Goal: Information Seeking & Learning: Check status

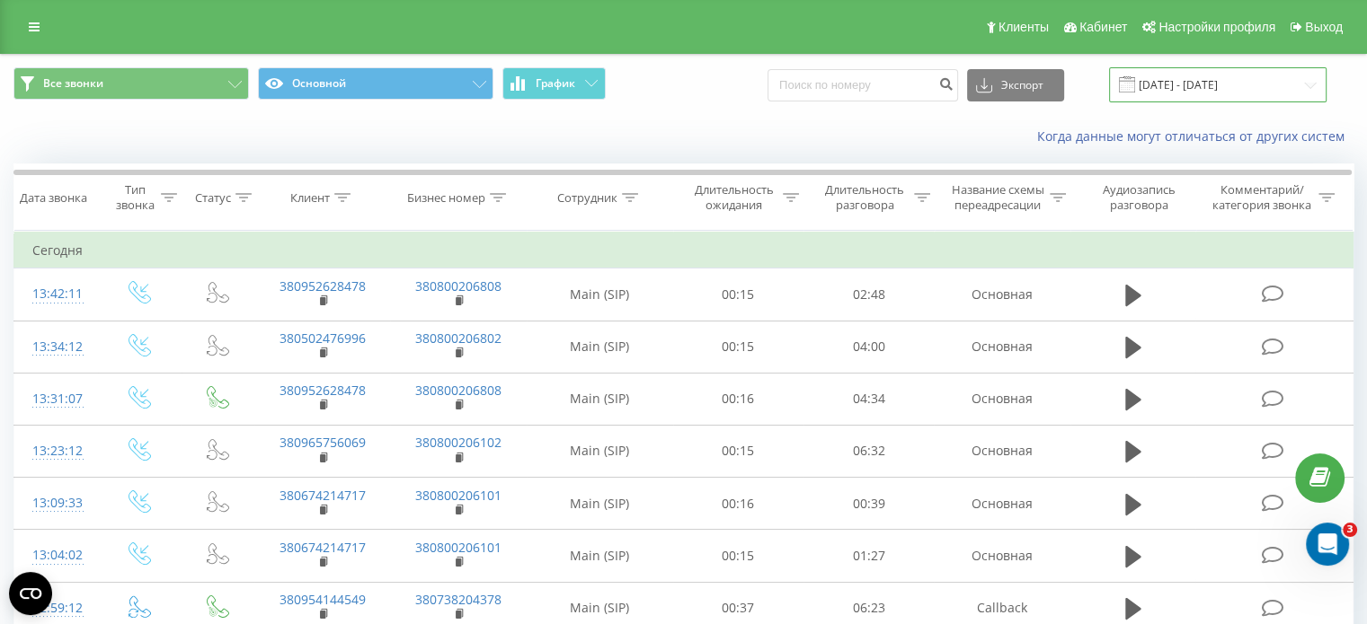
click at [1220, 85] on input "[DATE] - [DATE]" at bounding box center [1217, 84] width 217 height 35
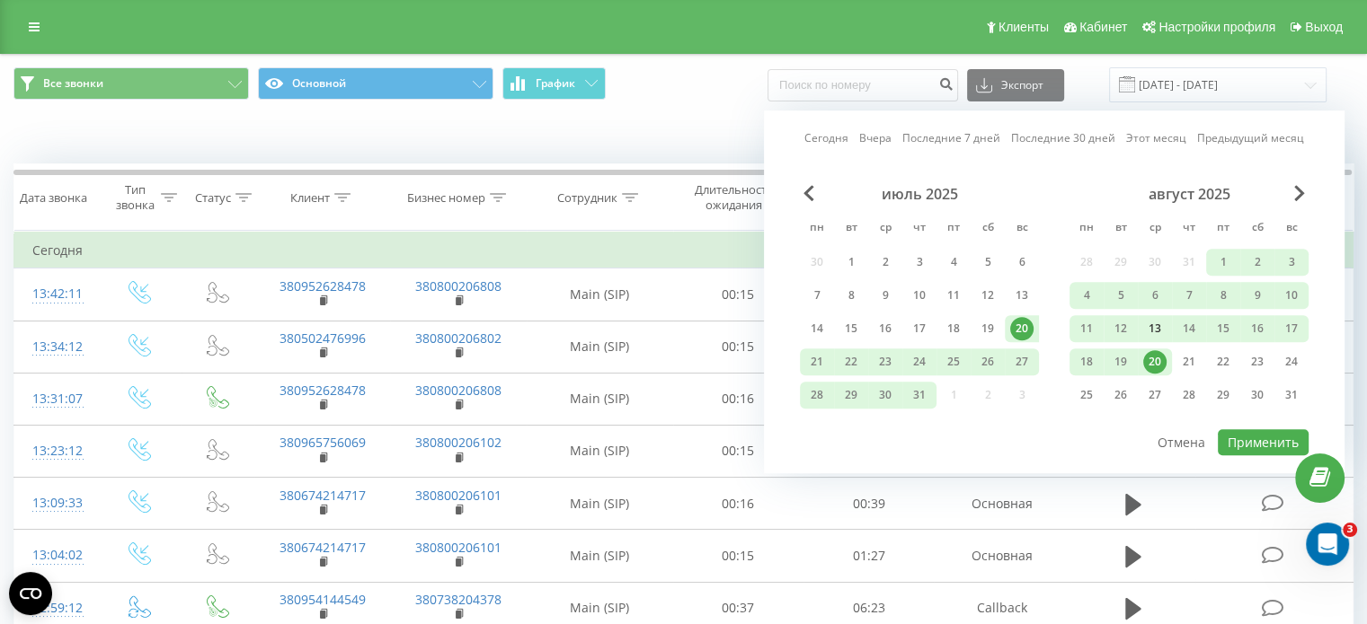
click at [1155, 325] on div "13" at bounding box center [1154, 328] width 23 height 23
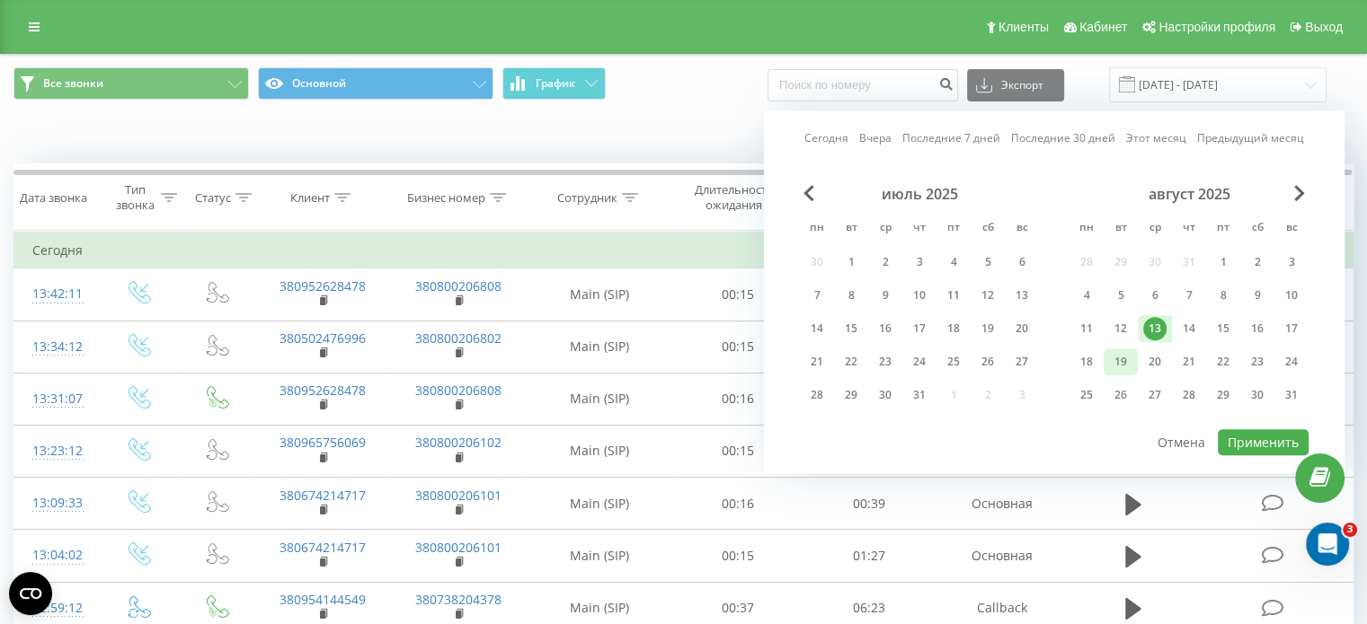
click at [1114, 367] on div "19" at bounding box center [1120, 361] width 23 height 23
click at [1242, 439] on button "Применить" at bounding box center [1262, 442] width 91 height 26
type input "[DATE] - [DATE]"
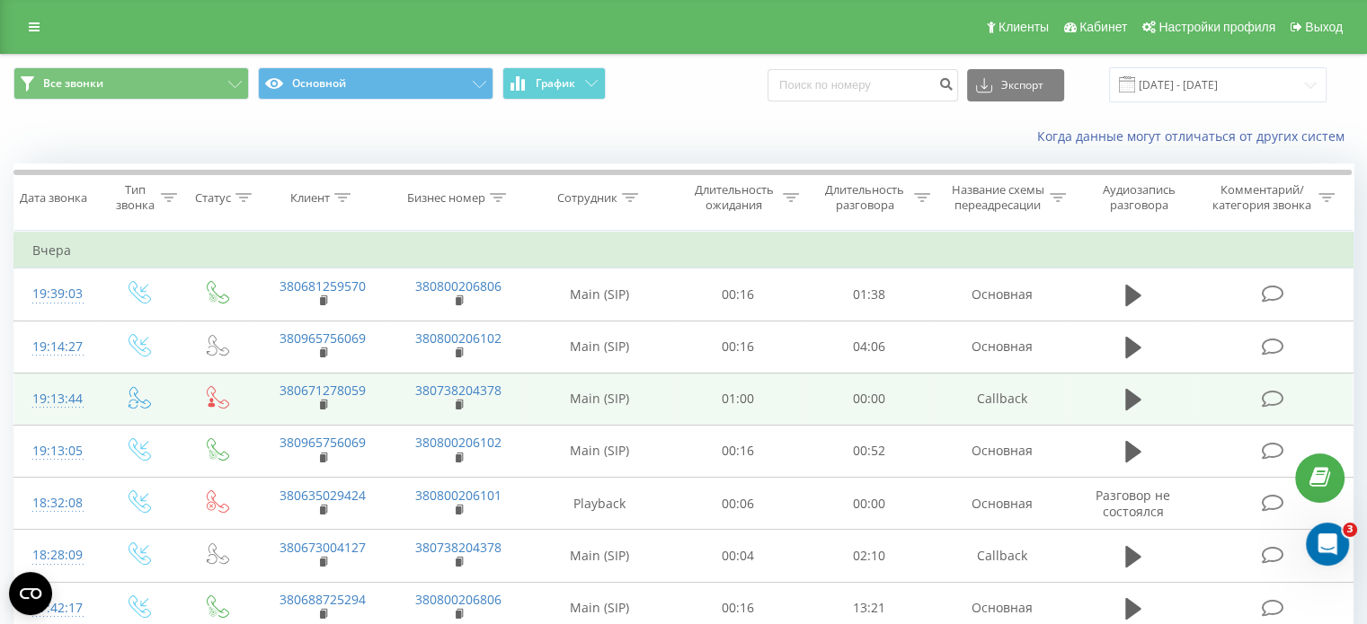
scroll to position [1013, 0]
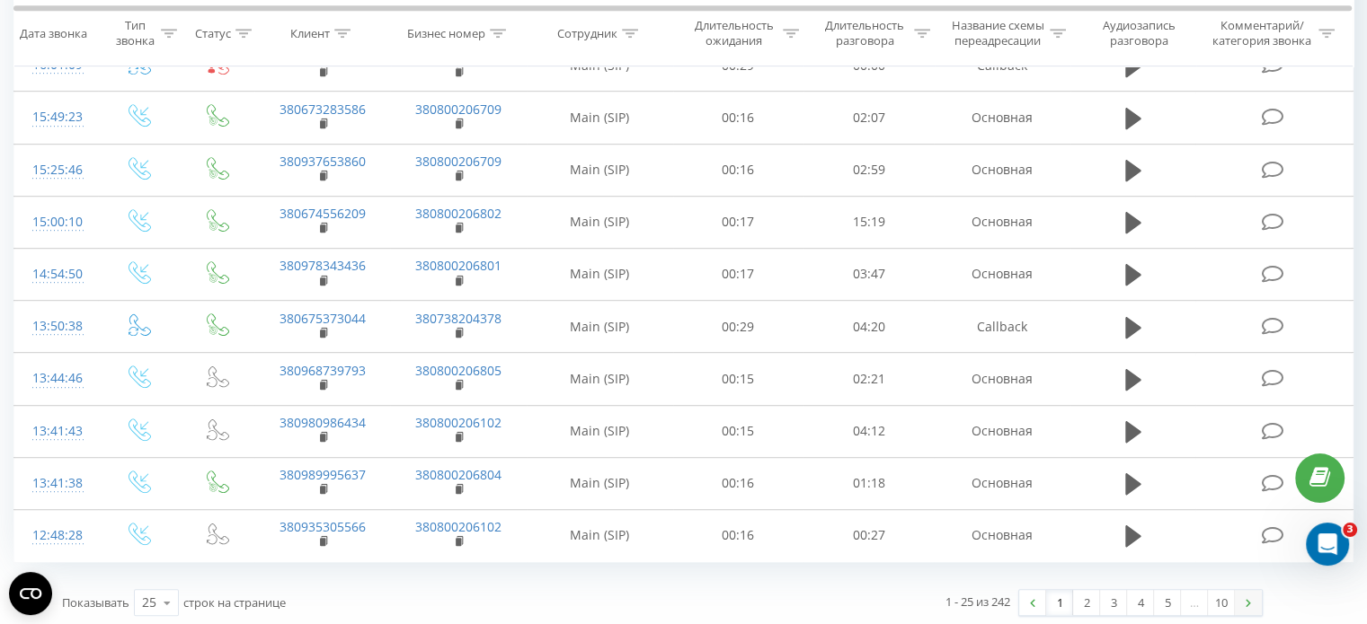
click at [1240, 593] on link at bounding box center [1248, 602] width 27 height 25
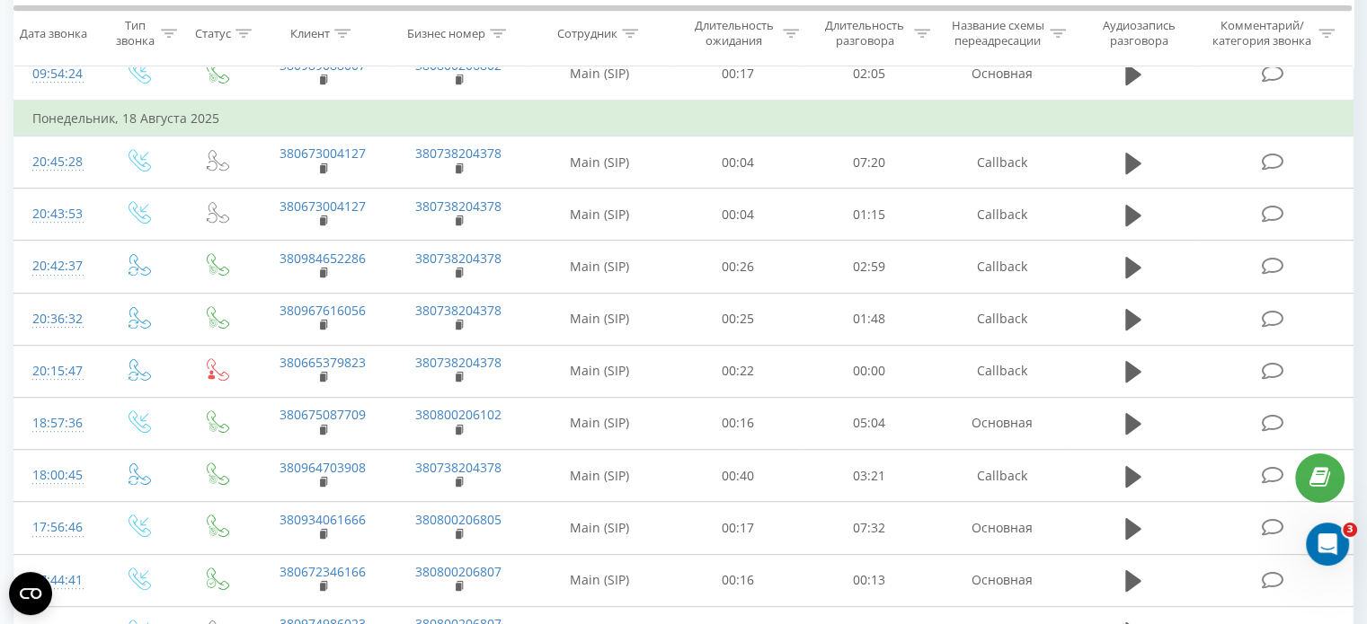
scroll to position [1049, 0]
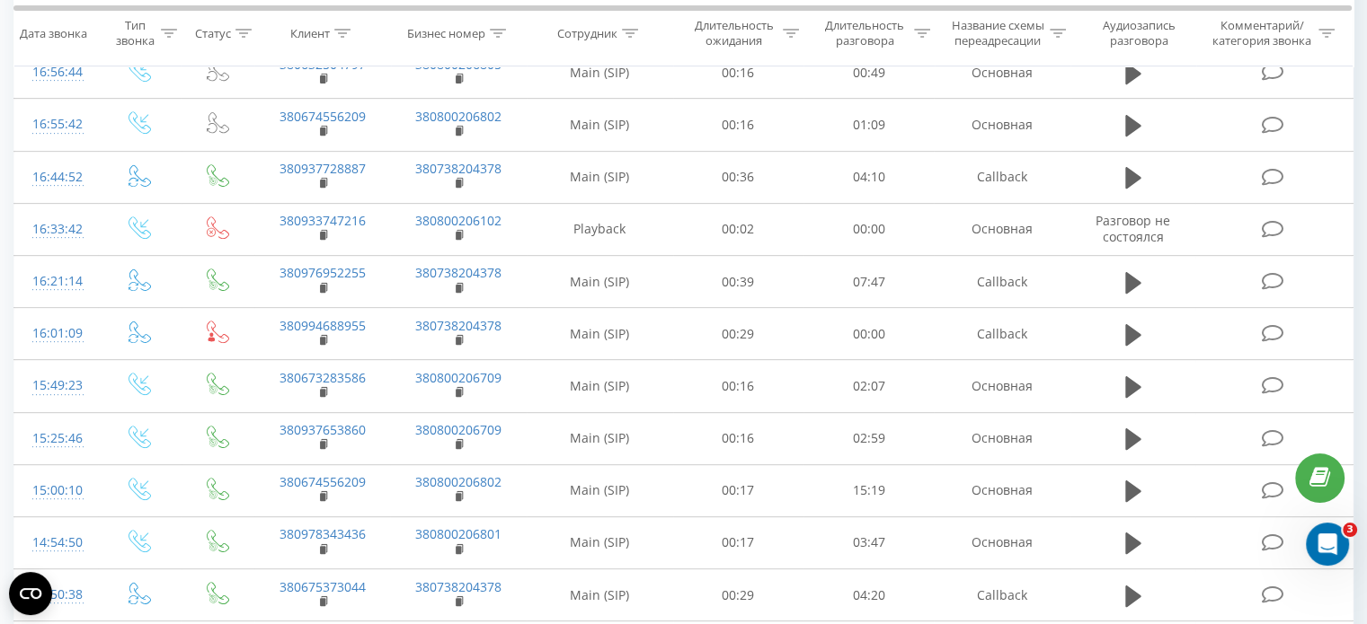
scroll to position [1013, 0]
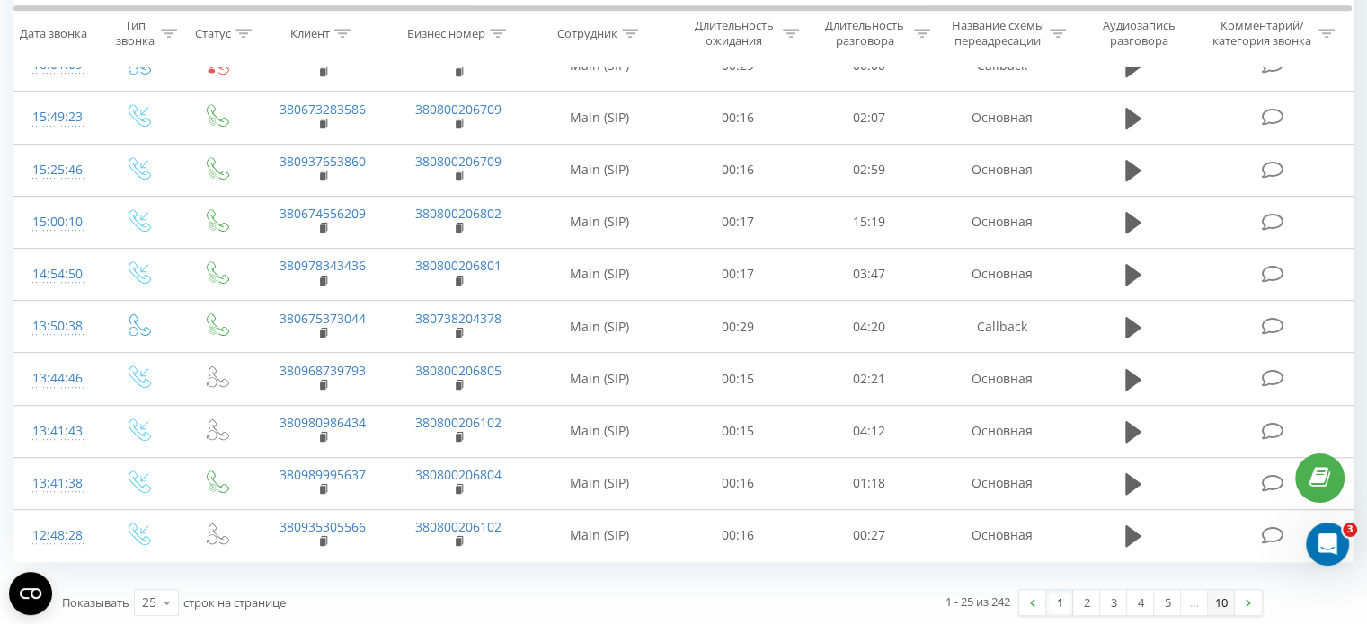
click at [1222, 604] on link "10" at bounding box center [1221, 602] width 27 height 25
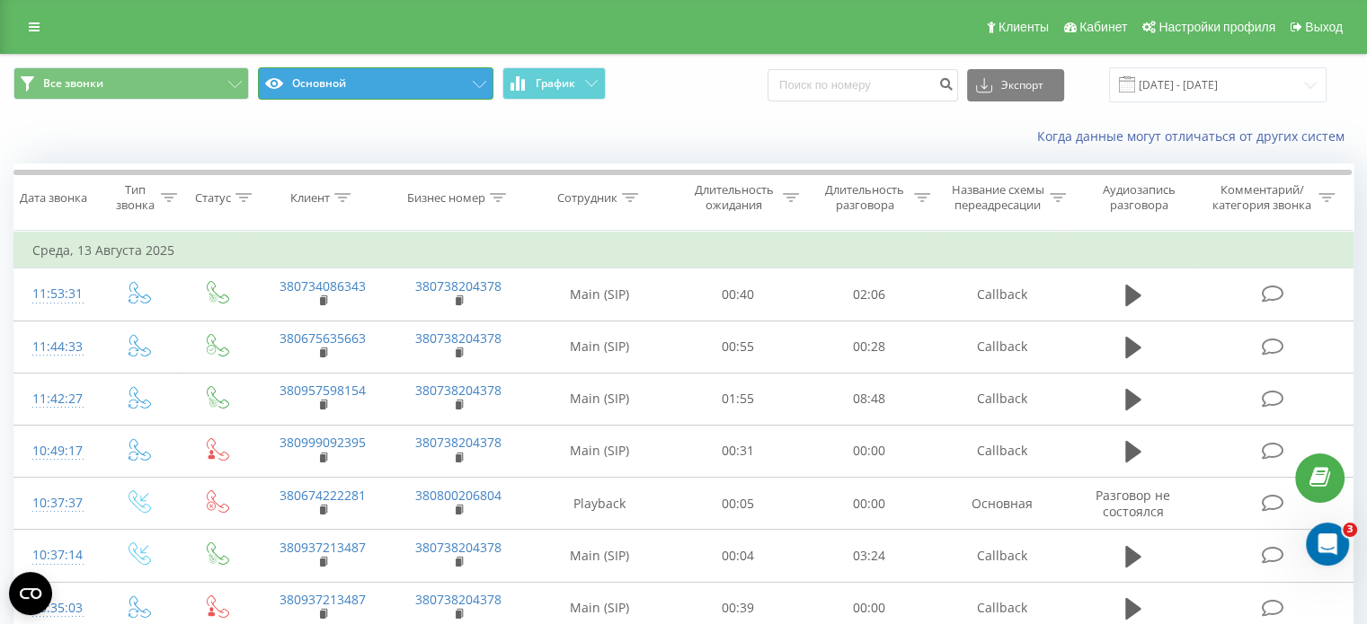
click at [412, 89] on button "Основной" at bounding box center [375, 83] width 235 height 32
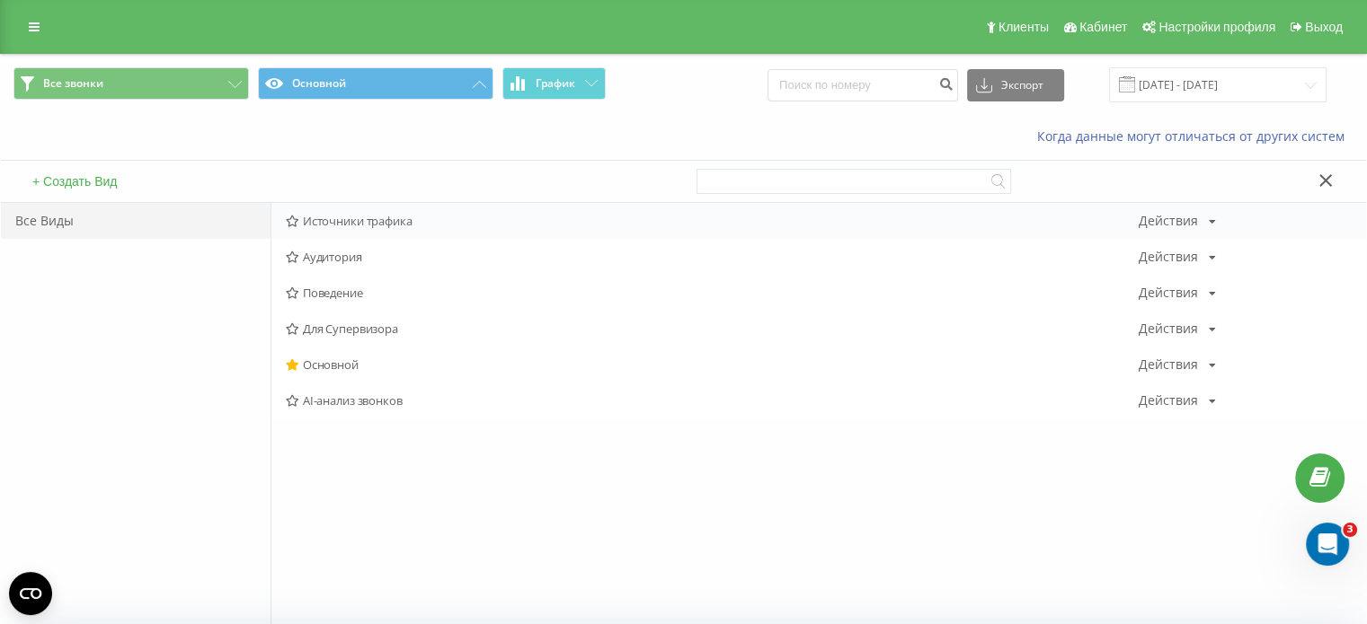
click at [391, 215] on span "Источники трафика" at bounding box center [712, 221] width 853 height 13
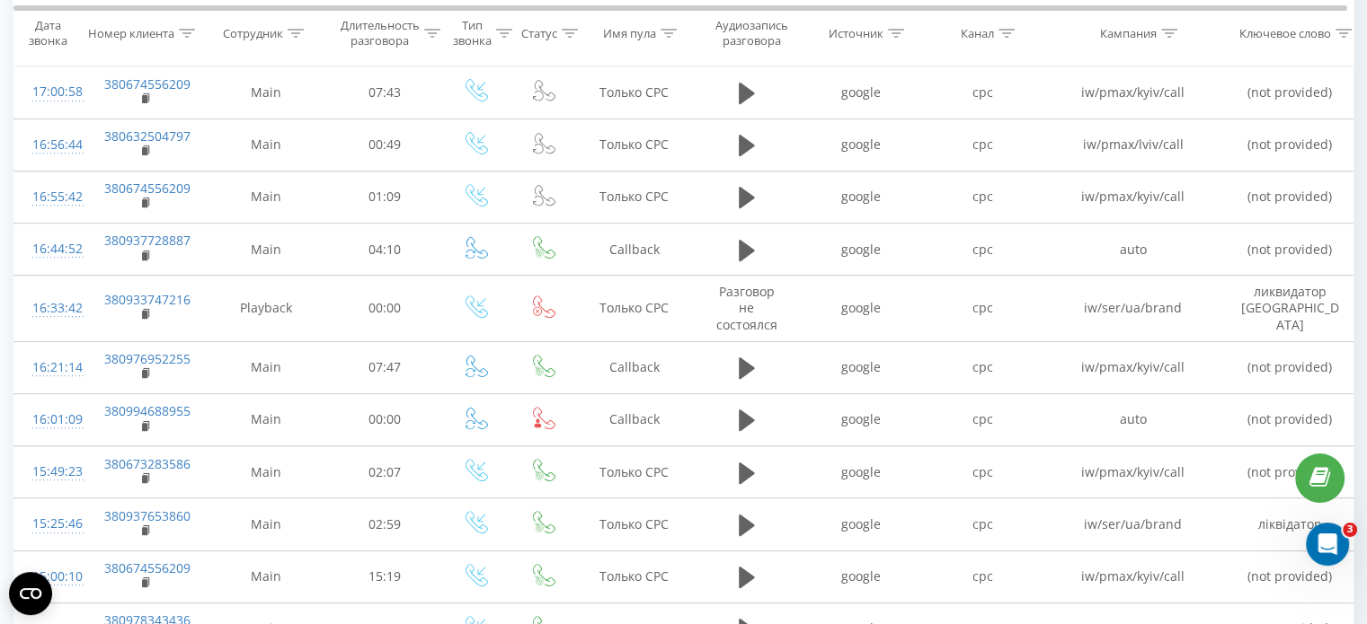
scroll to position [1040, 0]
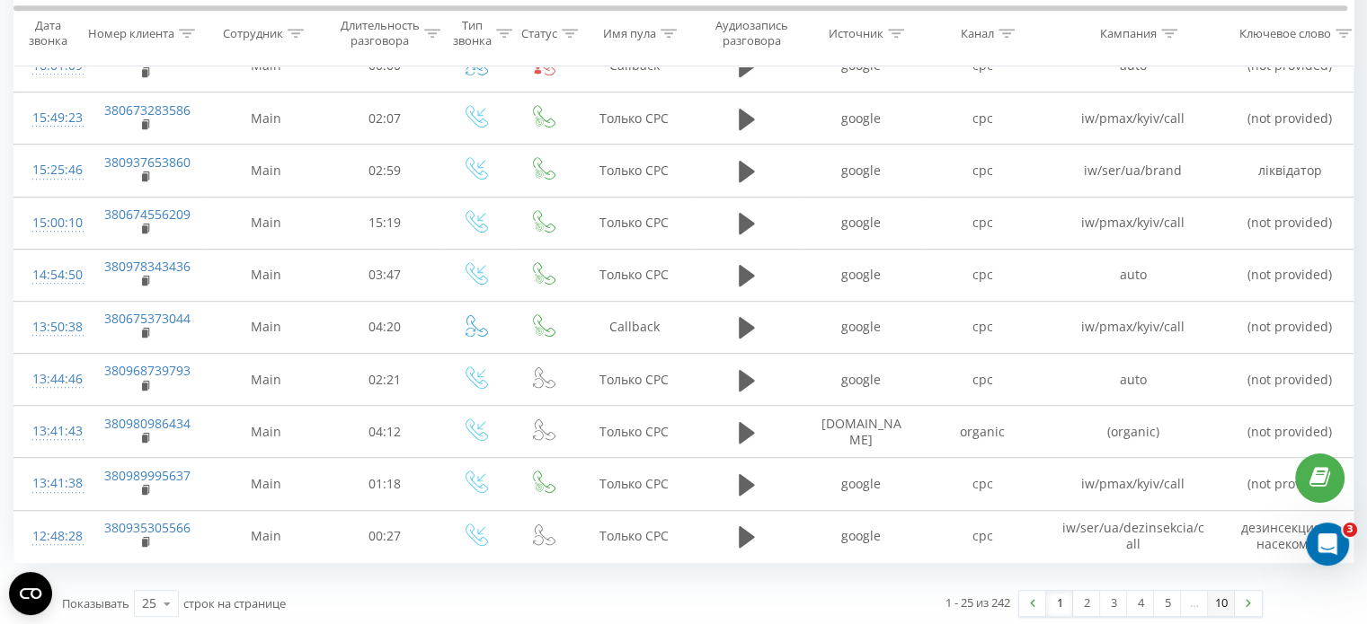
click at [1218, 593] on link "10" at bounding box center [1221, 603] width 27 height 25
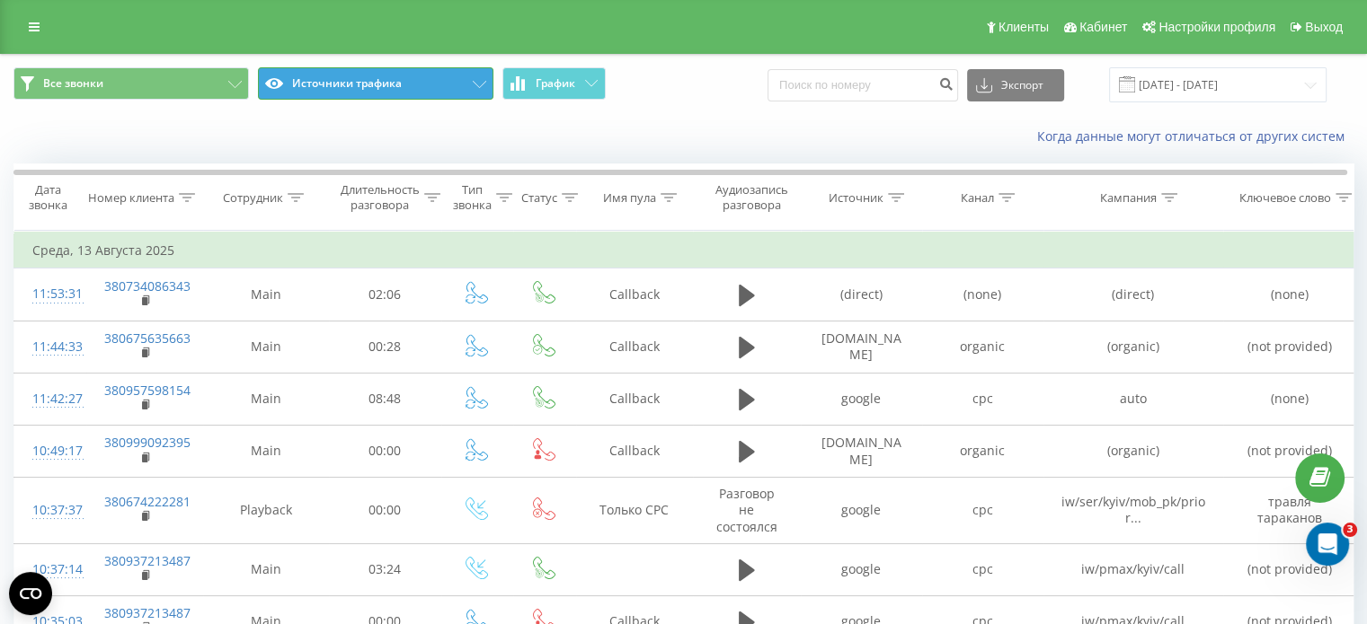
click at [399, 89] on button "Источники трафика" at bounding box center [375, 83] width 235 height 32
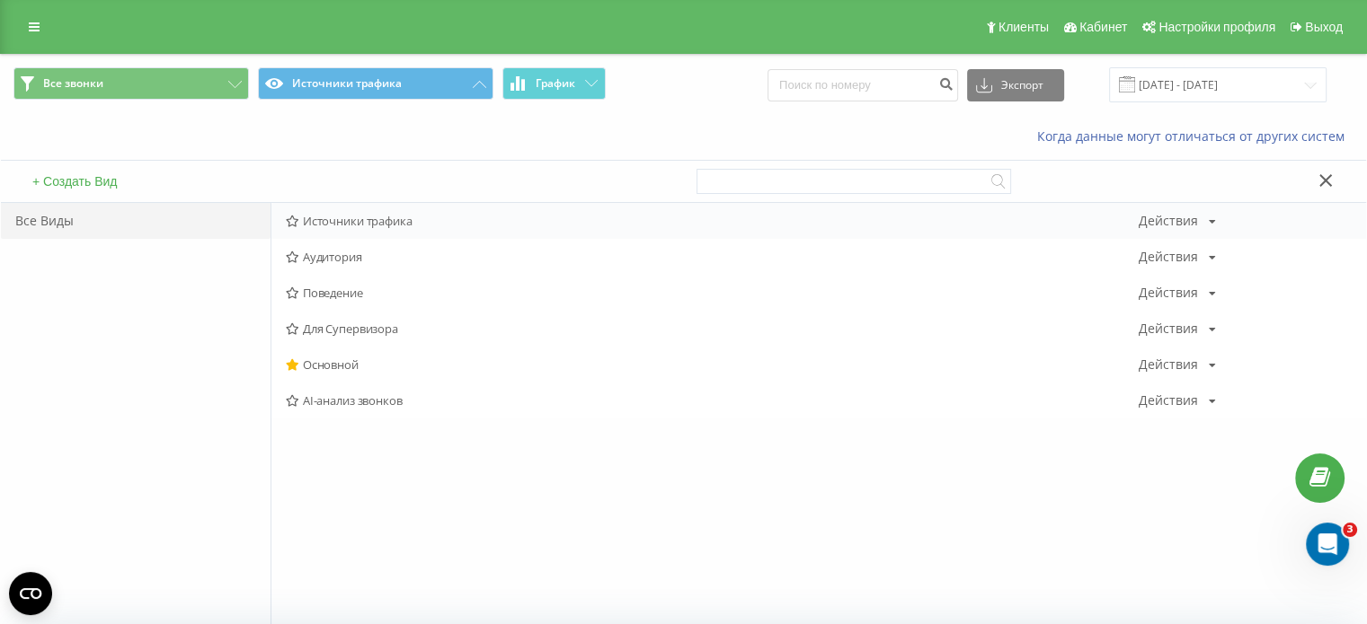
click at [1098, 211] on div "Источники трафика Действия Редактировать Копировать Удалить По умолчанию Подели…" at bounding box center [818, 221] width 1094 height 36
click at [1205, 216] on div "Действия Редактировать Копировать Удалить По умолчанию Поделиться" at bounding box center [1176, 221] width 77 height 13
click at [1323, 182] on icon at bounding box center [1325, 180] width 13 height 13
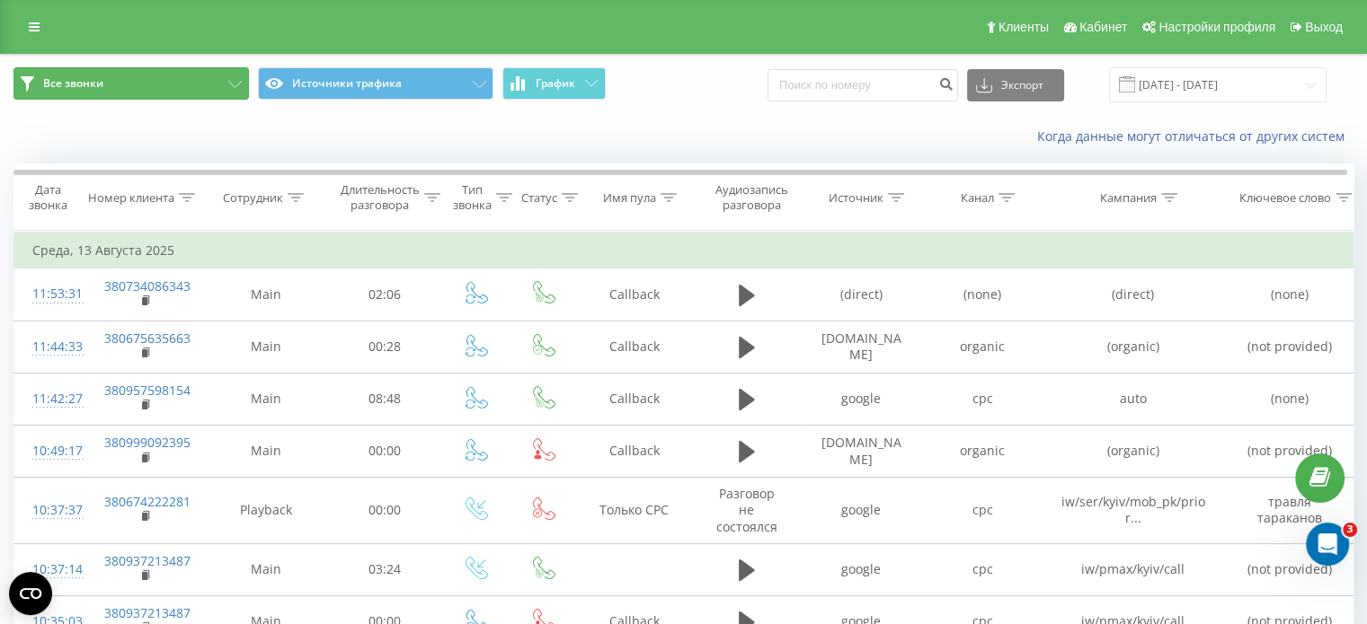
click at [222, 79] on button "Все звонки" at bounding box center [130, 83] width 235 height 32
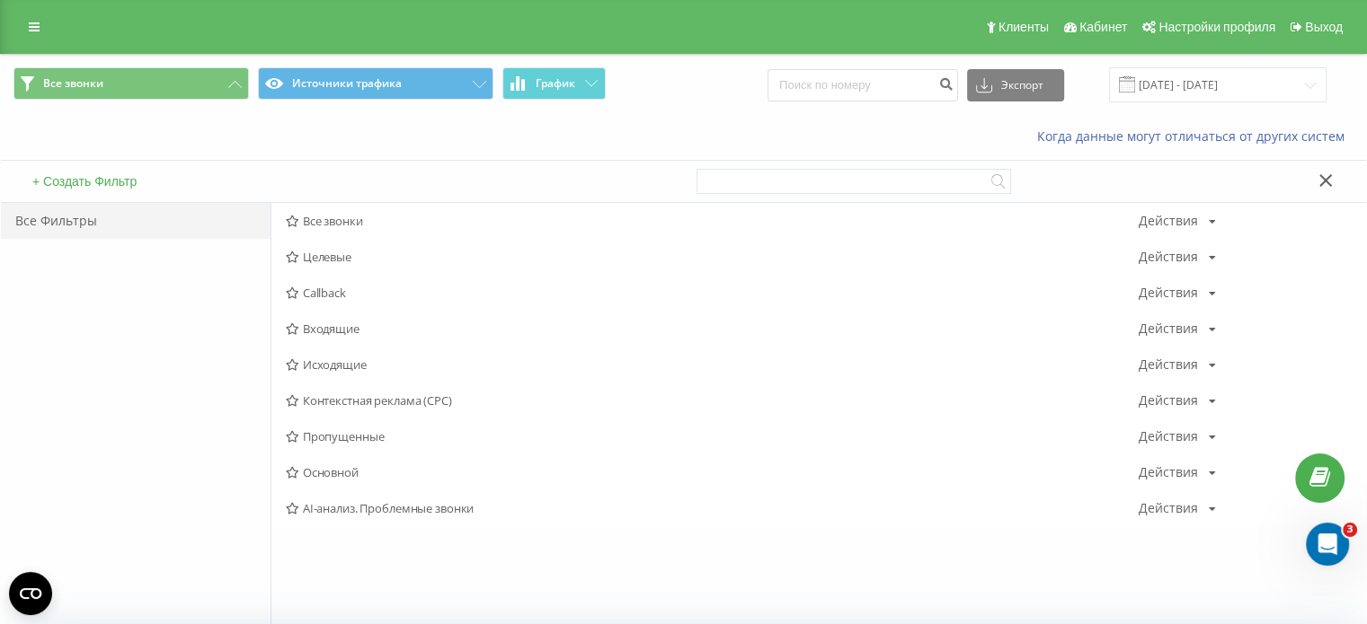
click at [1323, 179] on icon at bounding box center [1325, 180] width 13 height 13
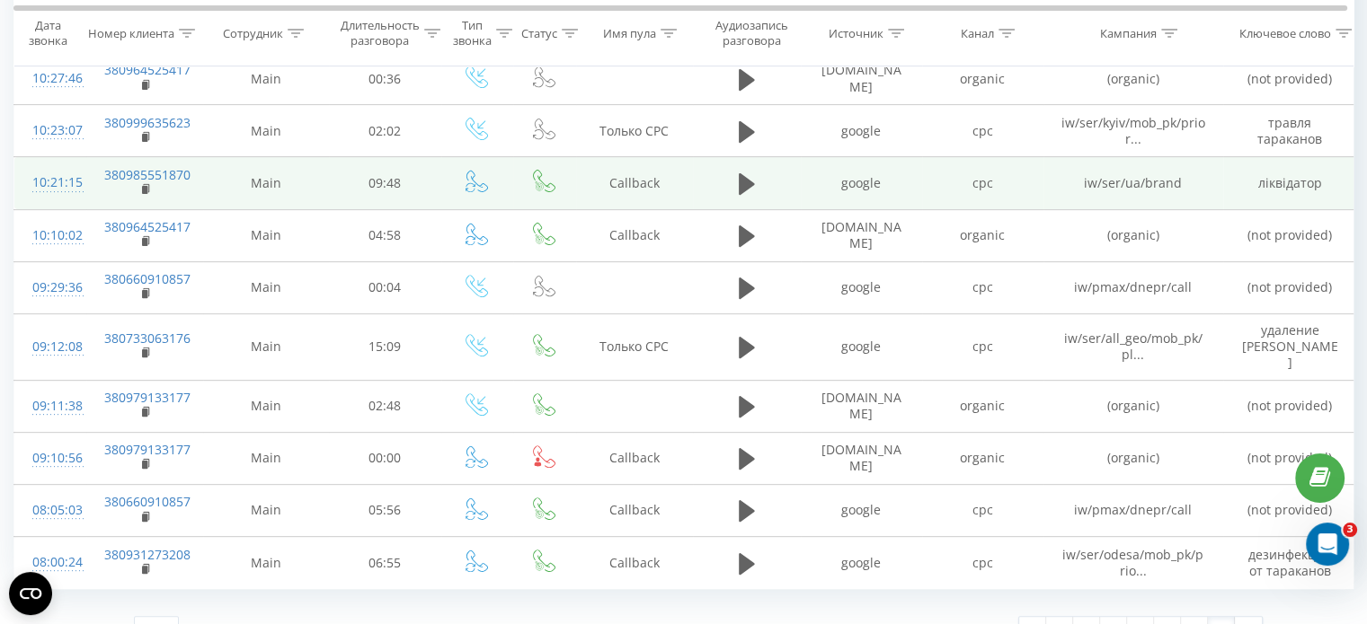
scroll to position [624, 0]
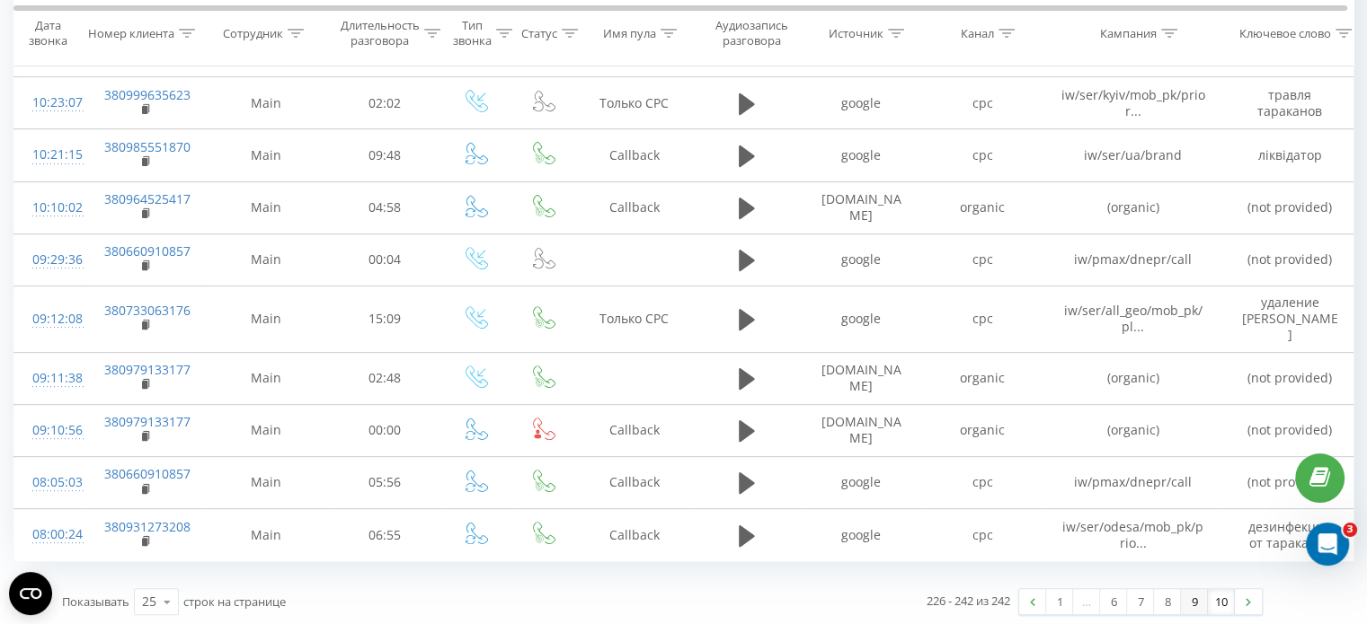
click at [1197, 607] on link "9" at bounding box center [1194, 601] width 27 height 25
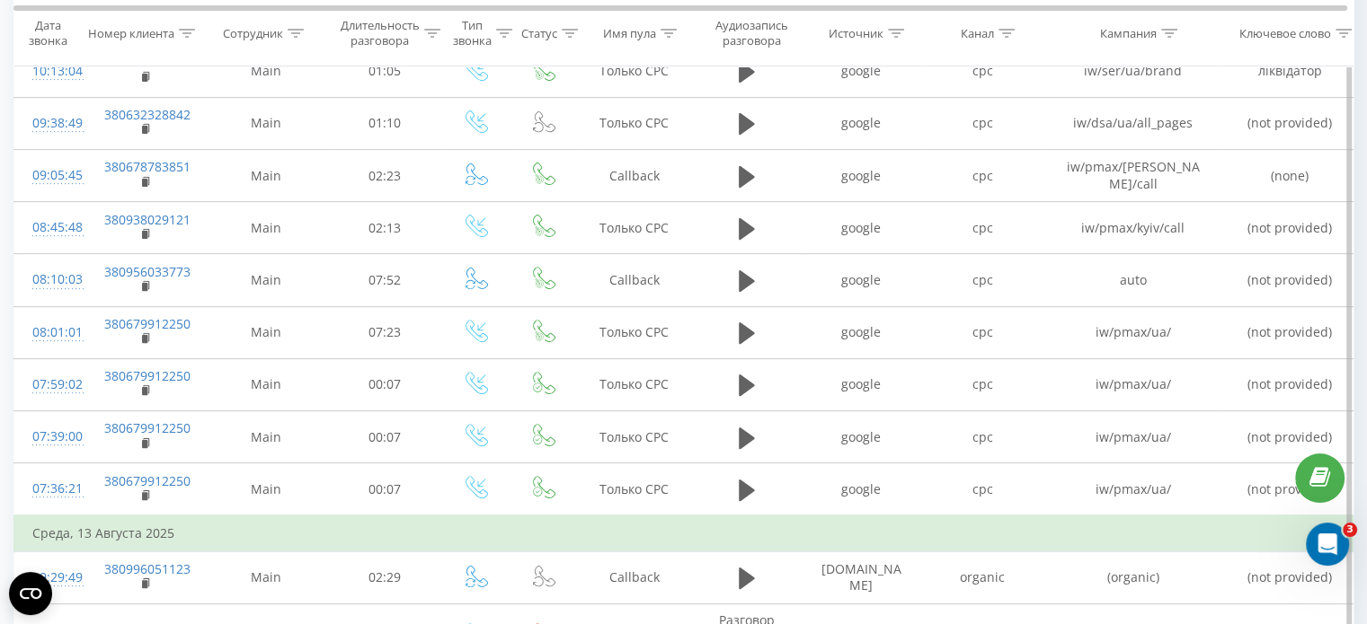
scroll to position [665, 0]
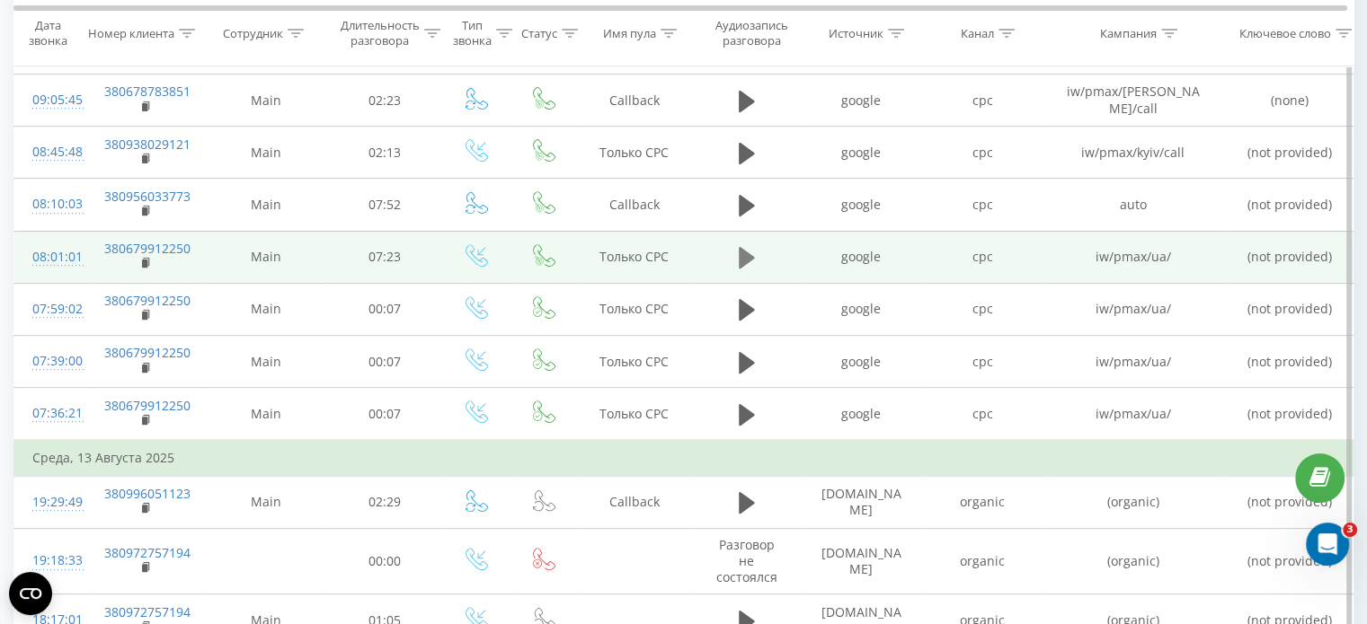
click at [744, 252] on icon at bounding box center [747, 258] width 16 height 22
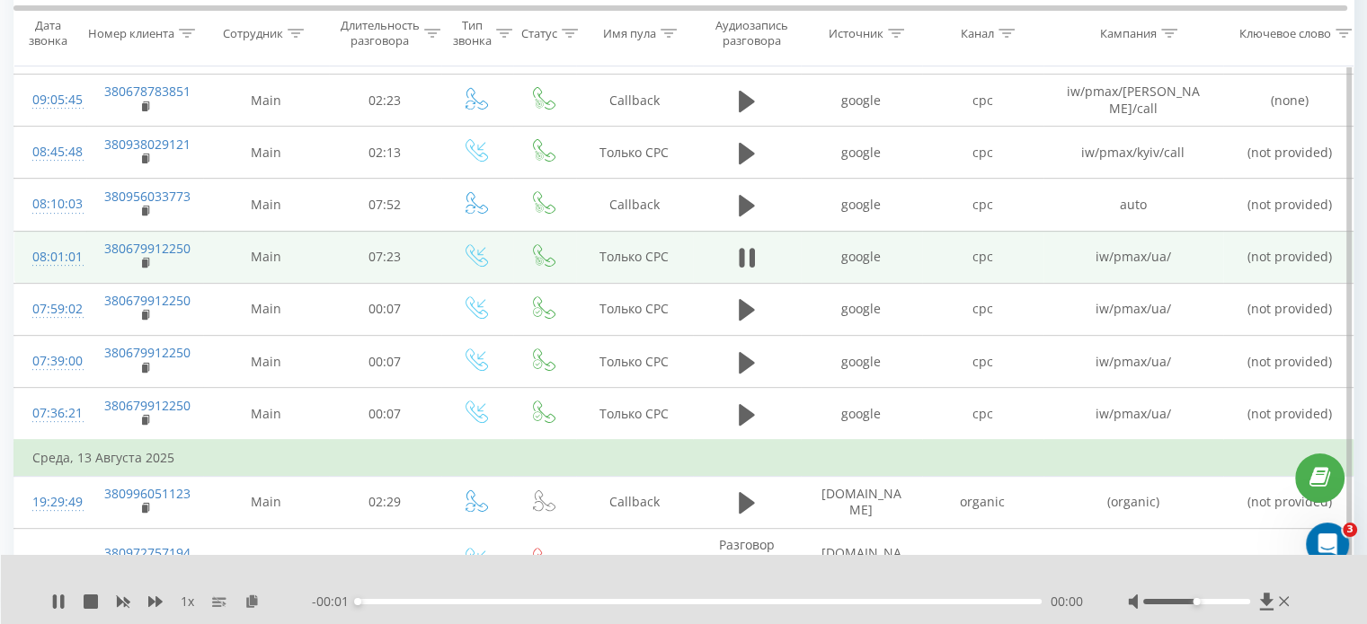
click at [407, 604] on div "00:00" at bounding box center [700, 601] width 684 height 5
click at [421, 604] on div "00:00" at bounding box center [700, 601] width 684 height 5
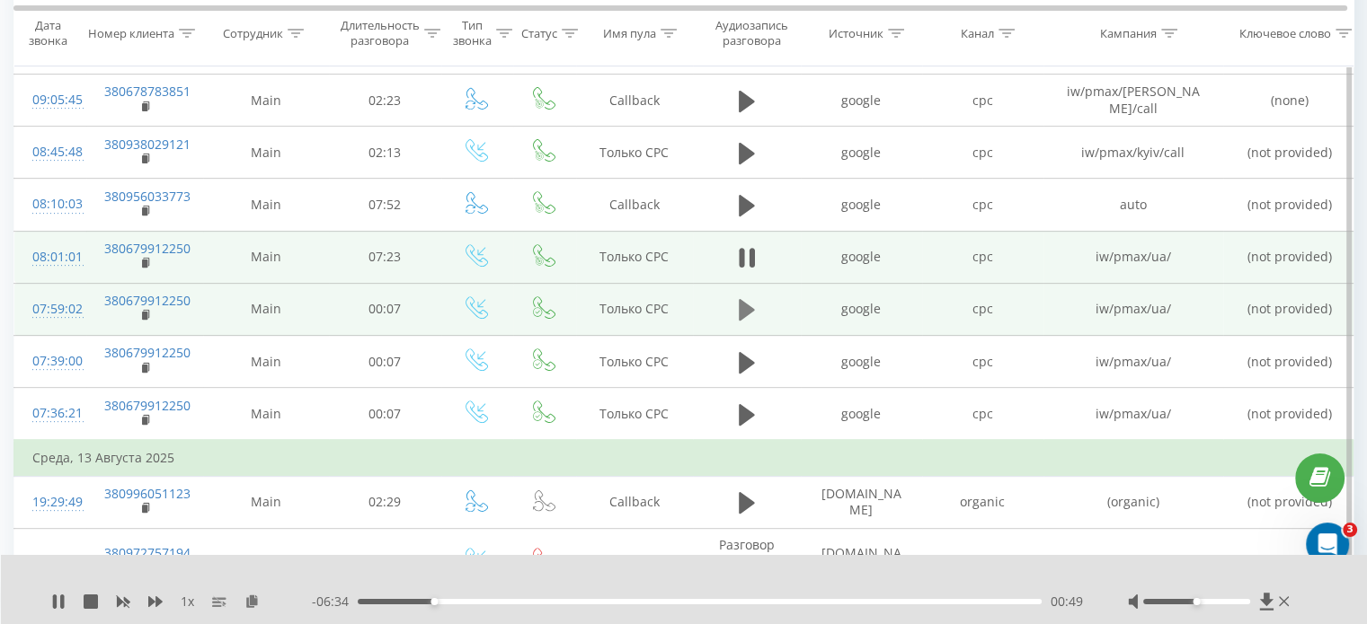
click at [744, 311] on icon at bounding box center [747, 310] width 16 height 22
click at [424, 603] on div "00:00" at bounding box center [700, 601] width 684 height 5
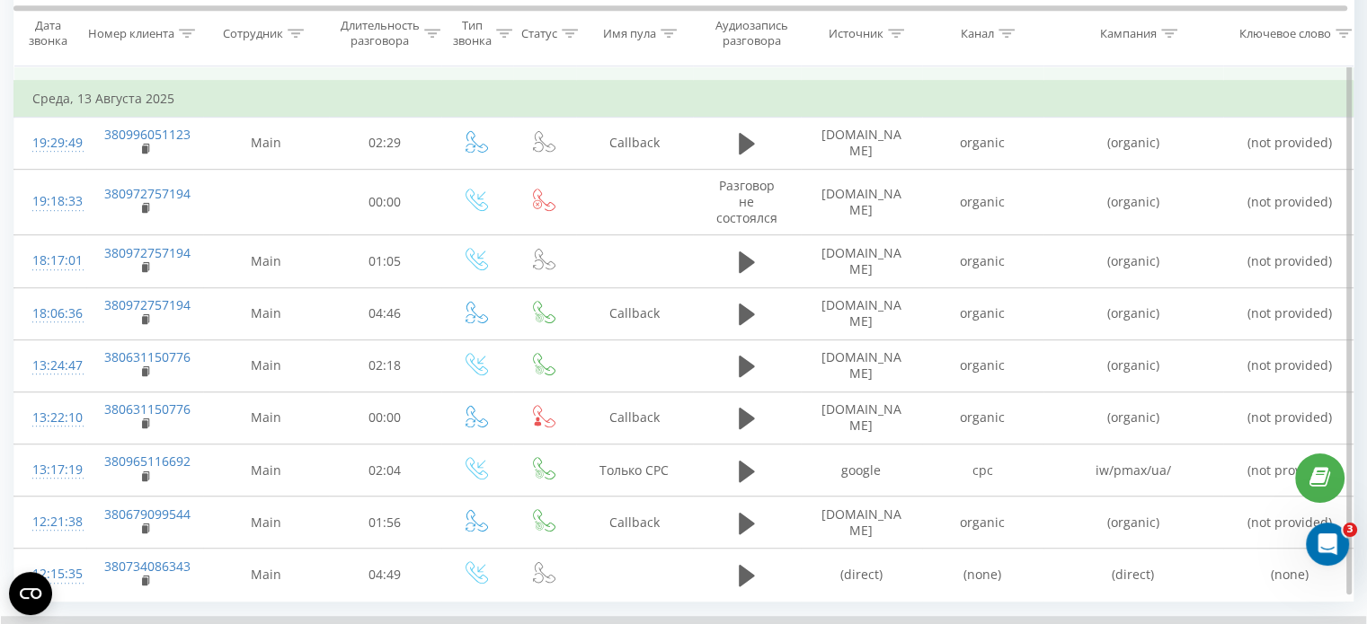
scroll to position [1132, 0]
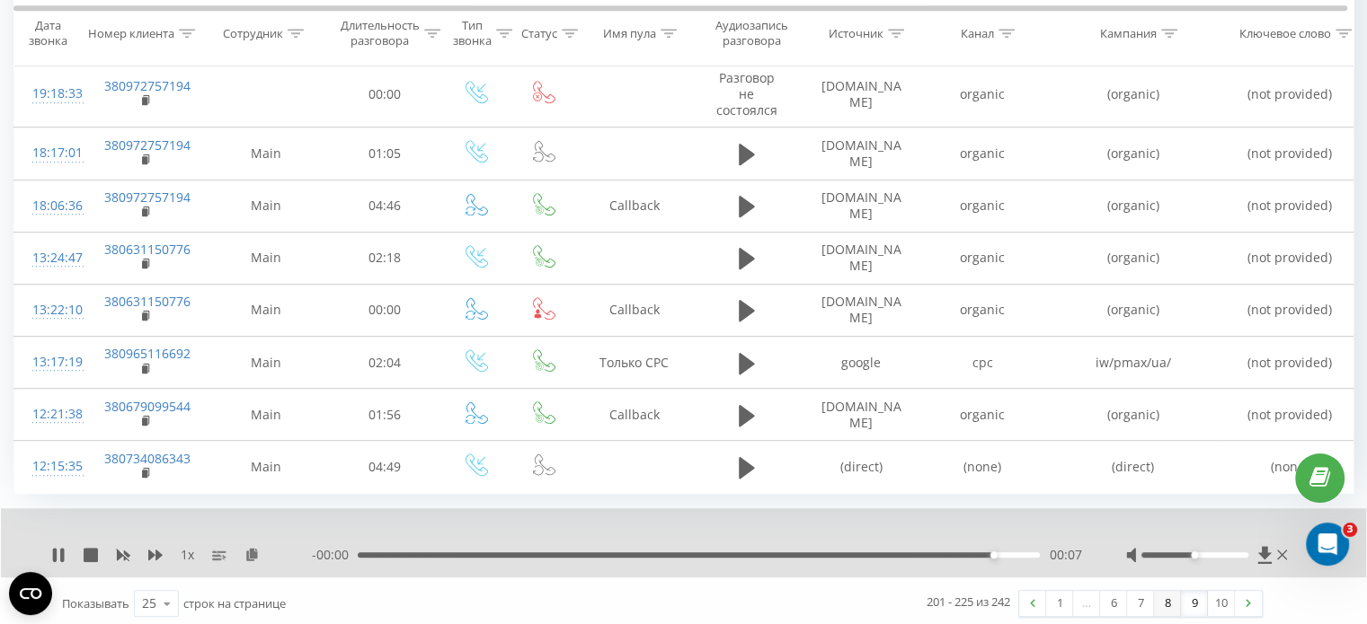
click at [1170, 596] on link "8" at bounding box center [1167, 603] width 27 height 25
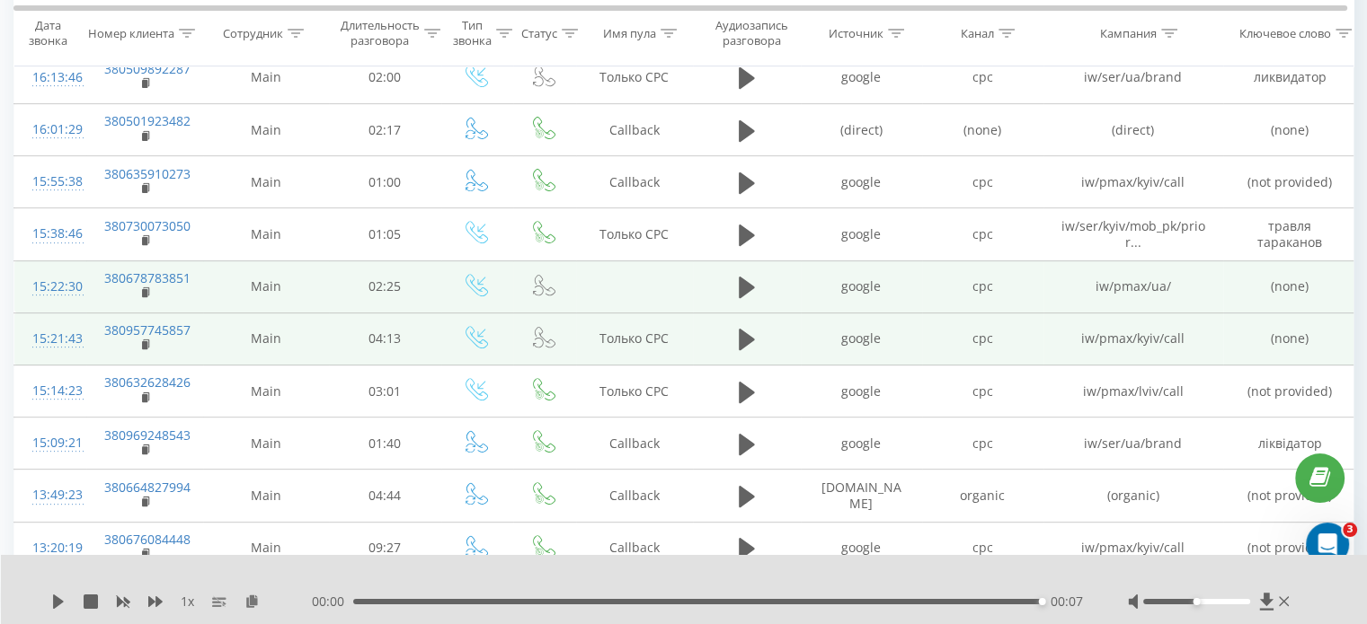
scroll to position [638, 0]
click at [744, 281] on icon at bounding box center [747, 285] width 16 height 22
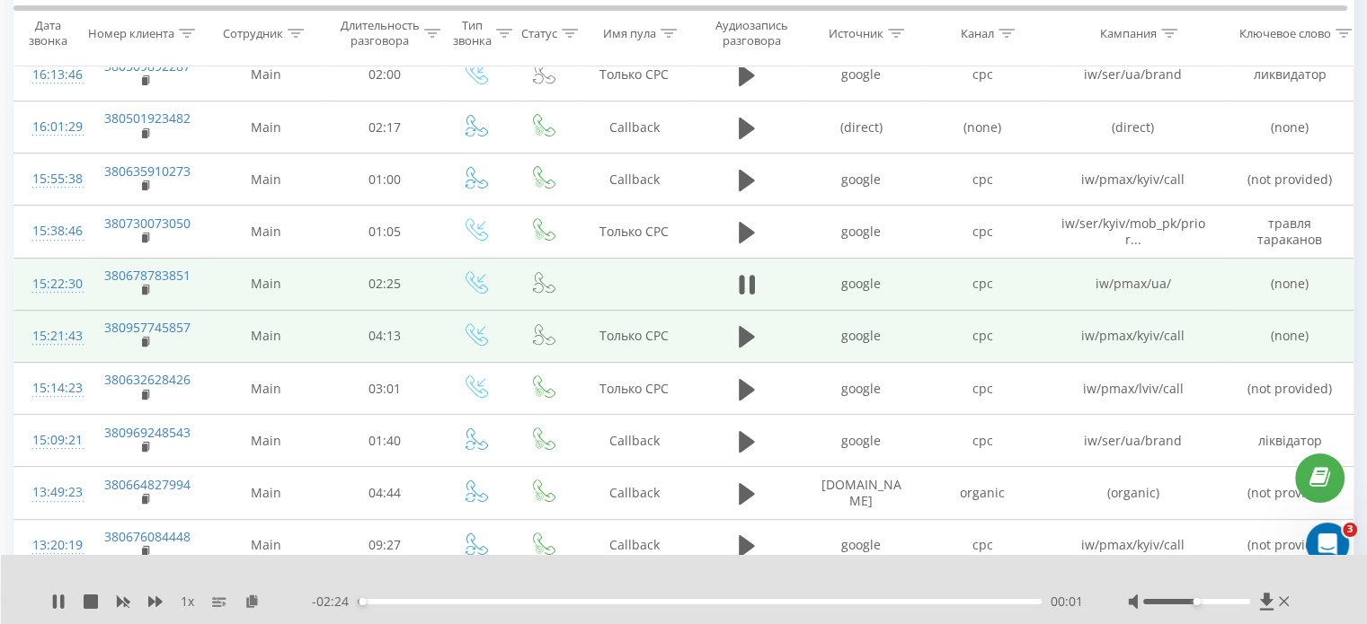
click at [442, 602] on div "00:01" at bounding box center [700, 601] width 684 height 5
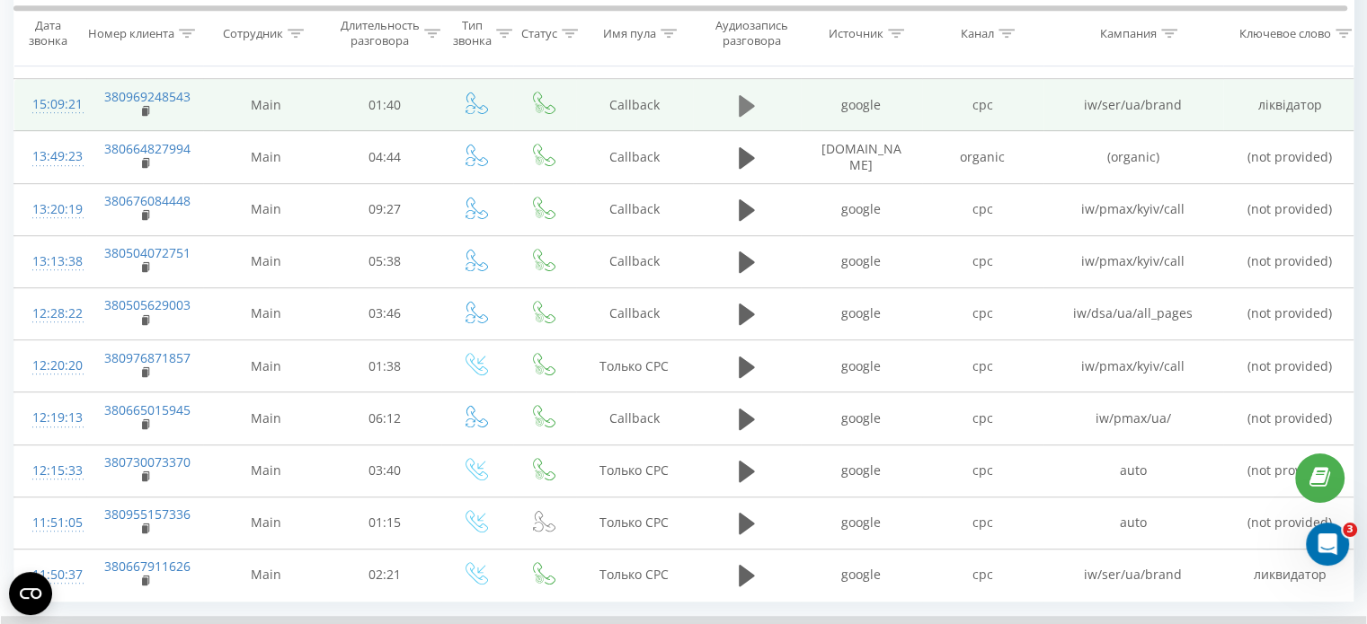
scroll to position [0, 0]
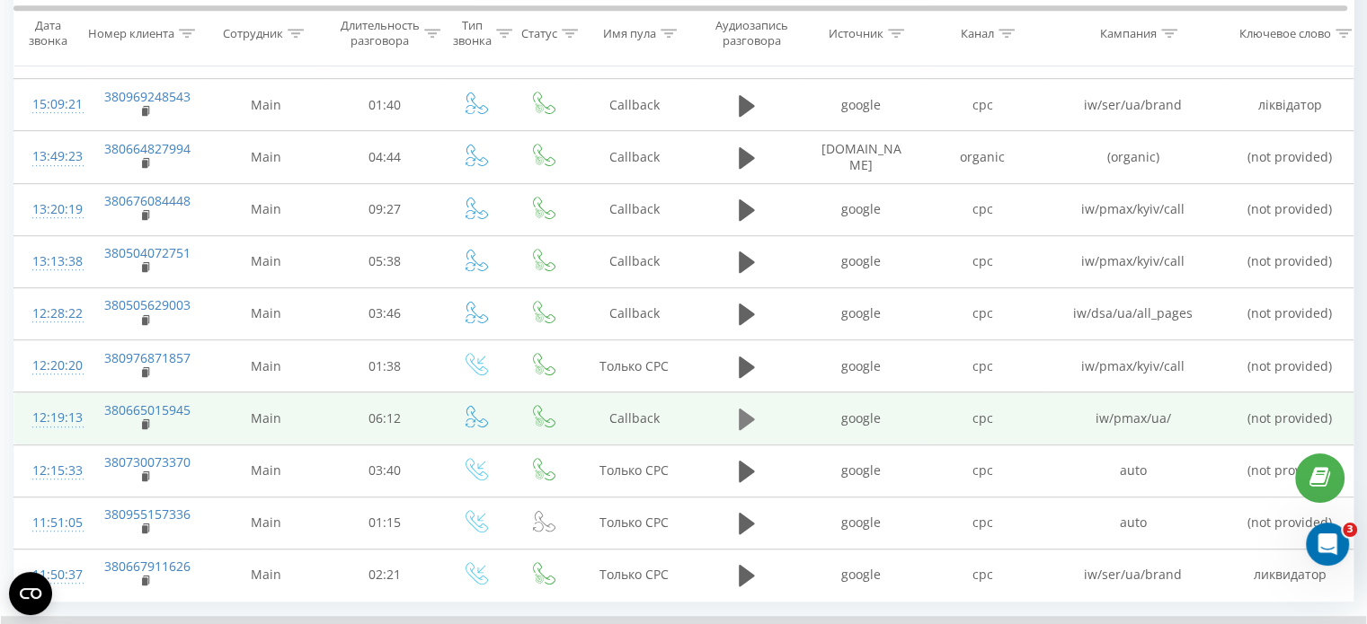
click at [748, 414] on icon at bounding box center [747, 420] width 16 height 22
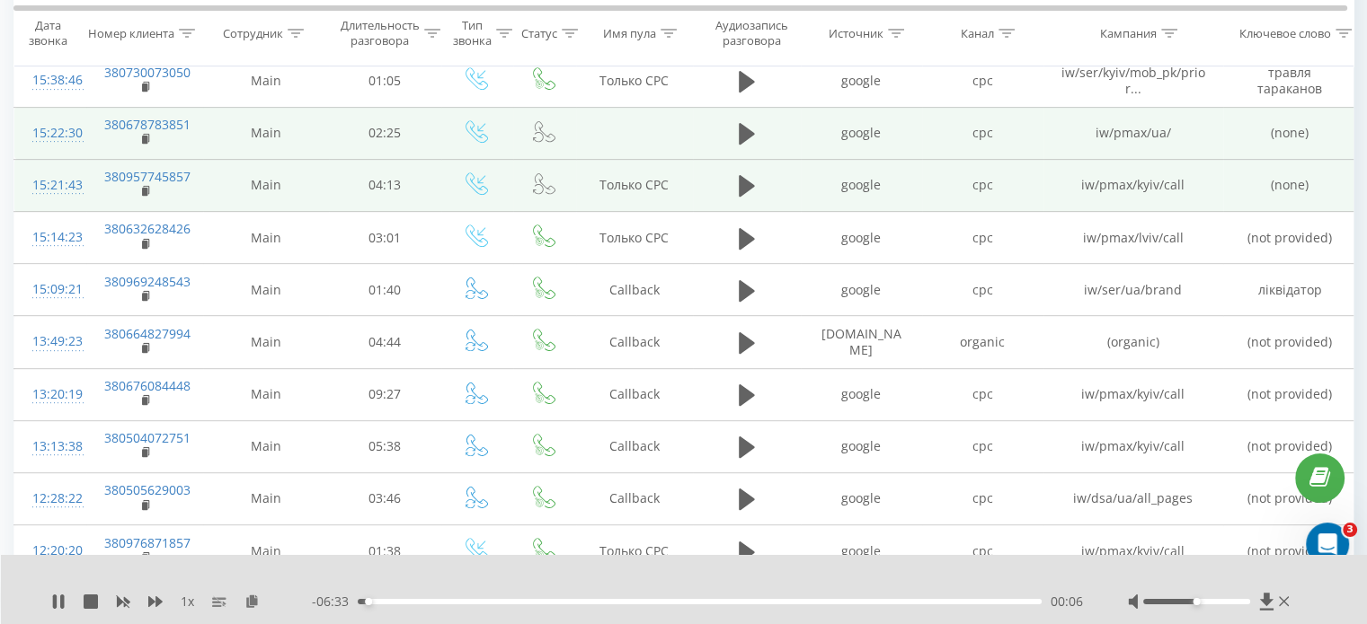
scroll to position [780, 0]
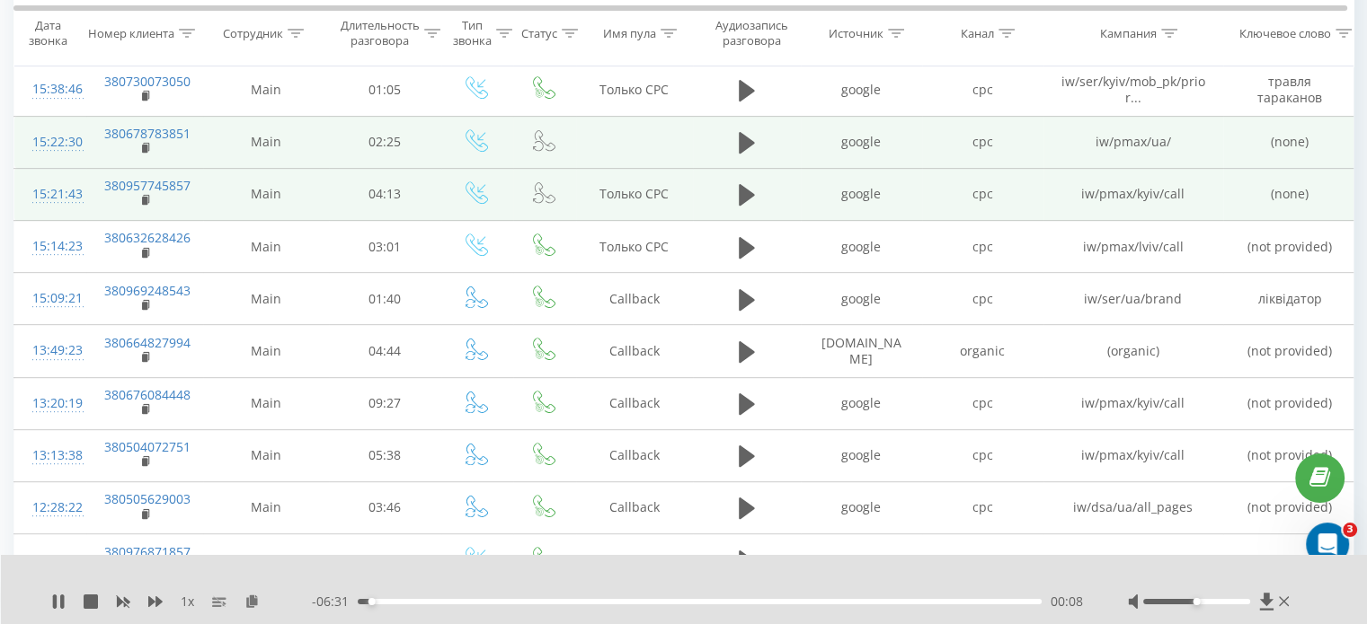
click at [446, 605] on div "- 06:31 00:08 00:08" at bounding box center [697, 602] width 771 height 18
click at [447, 602] on div "00:08" at bounding box center [700, 601] width 684 height 5
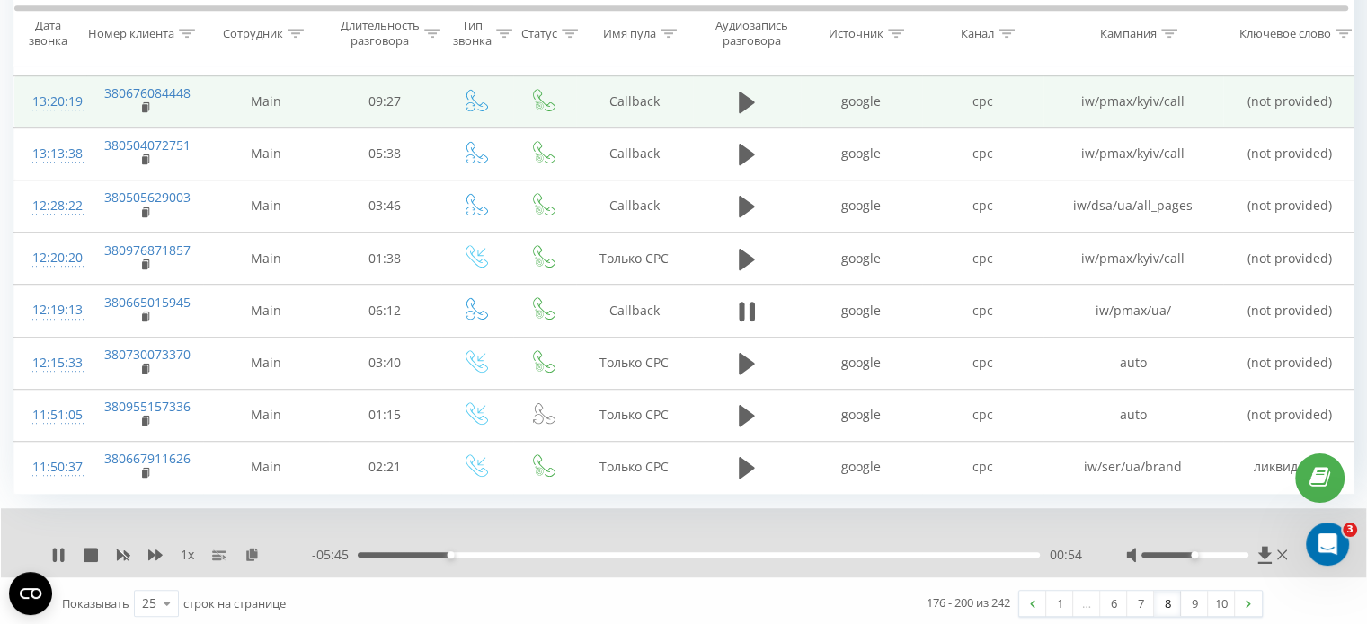
scroll to position [0, 0]
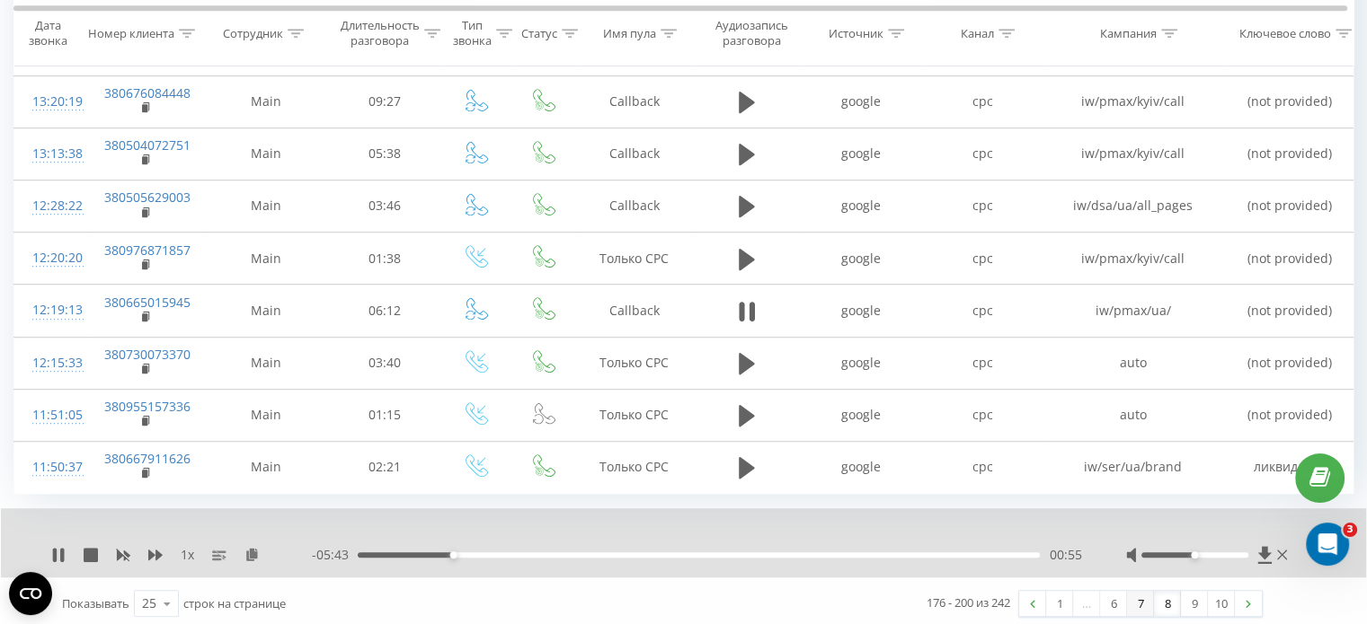
click at [1144, 600] on link "7" at bounding box center [1140, 603] width 27 height 25
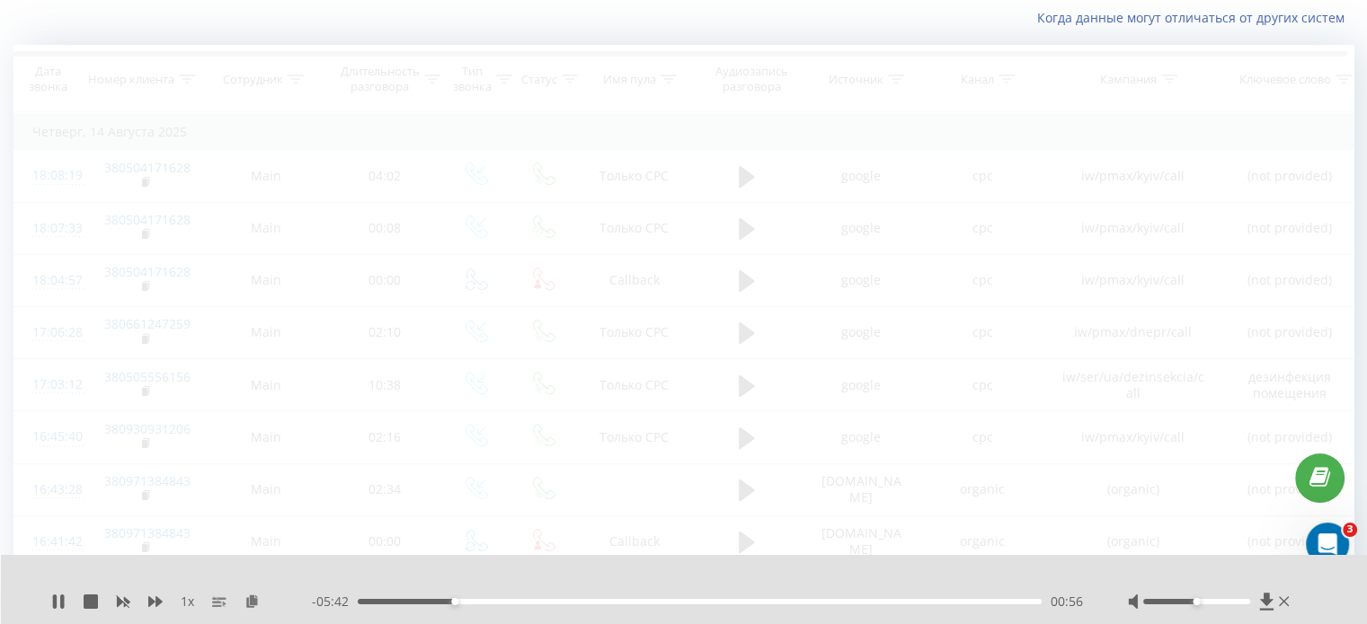
scroll to position [119, 0]
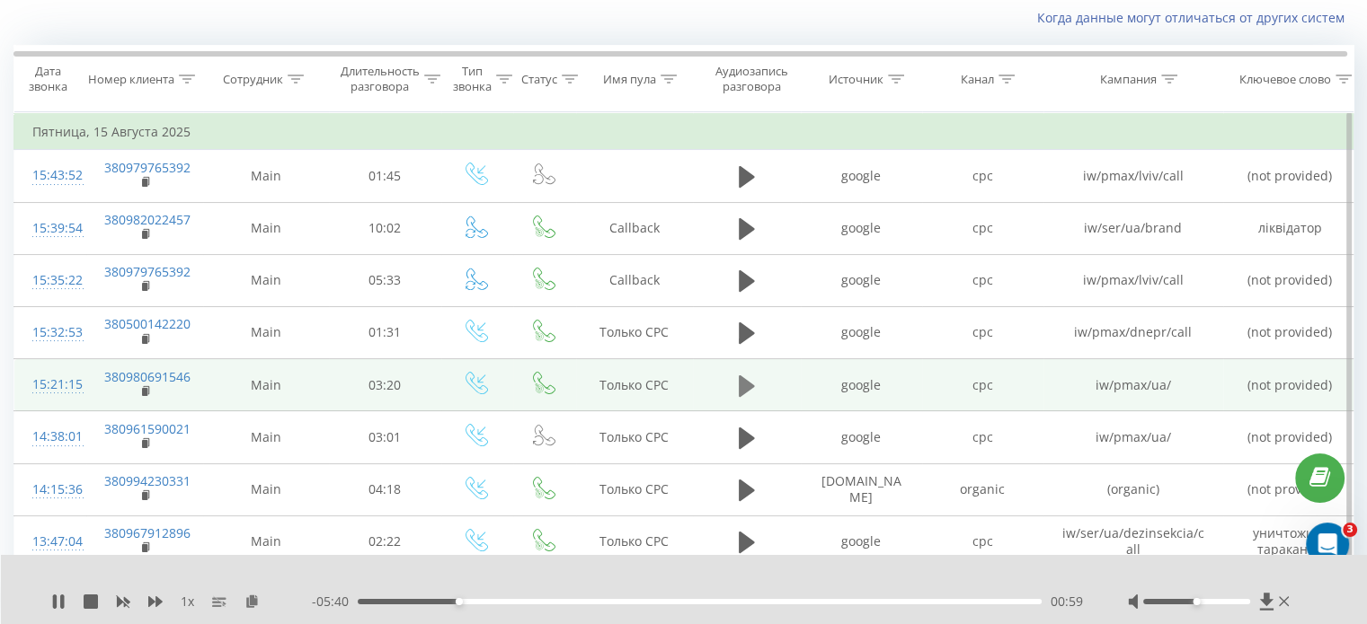
click at [746, 376] on icon at bounding box center [747, 386] width 16 height 25
click at [406, 601] on div "00:00" at bounding box center [700, 601] width 684 height 5
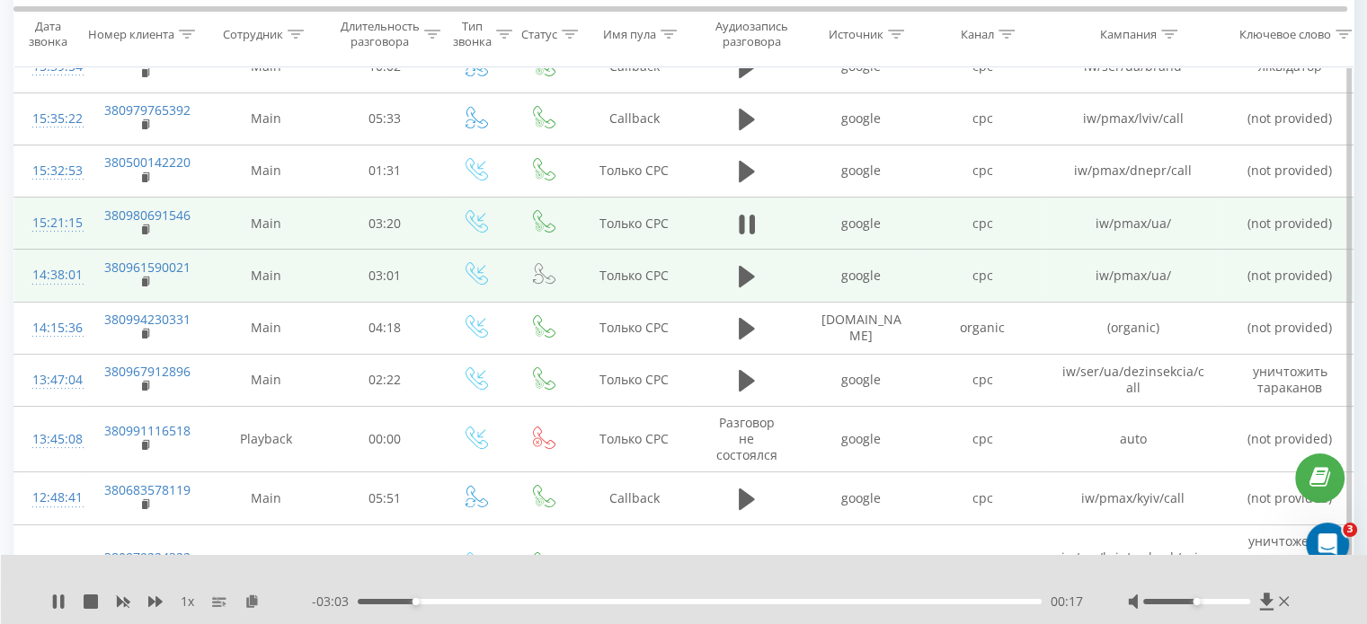
scroll to position [282, 0]
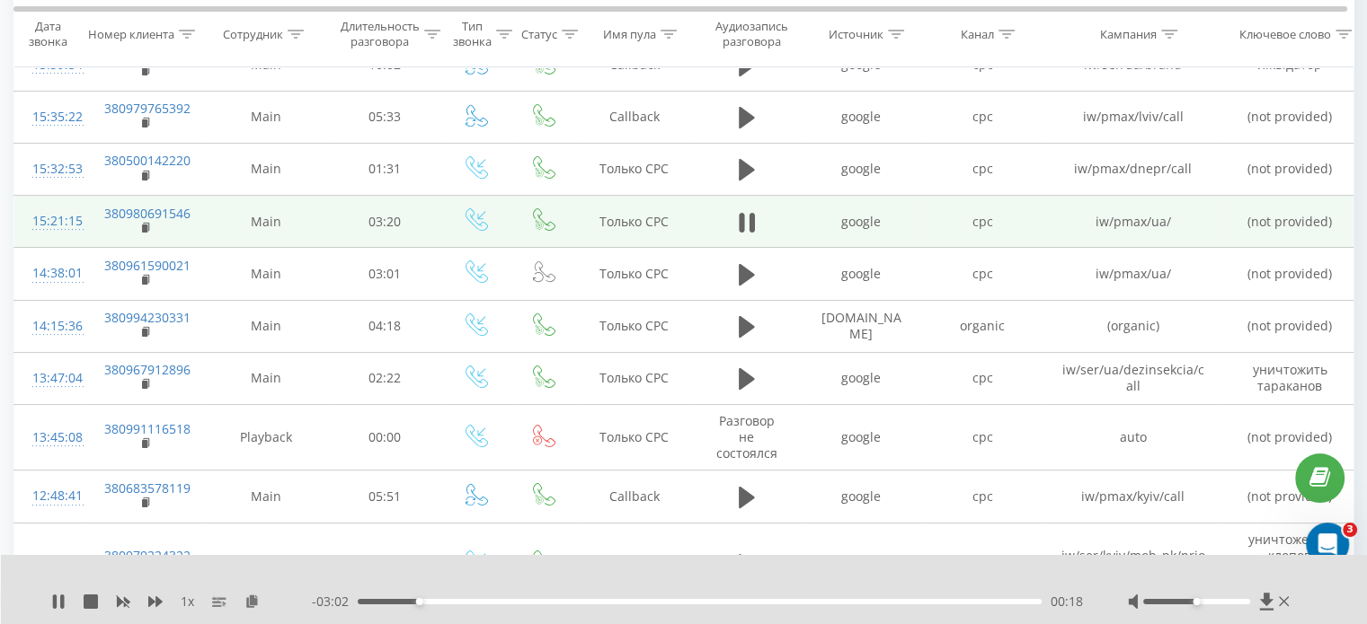
click at [503, 599] on div "00:18" at bounding box center [700, 601] width 684 height 5
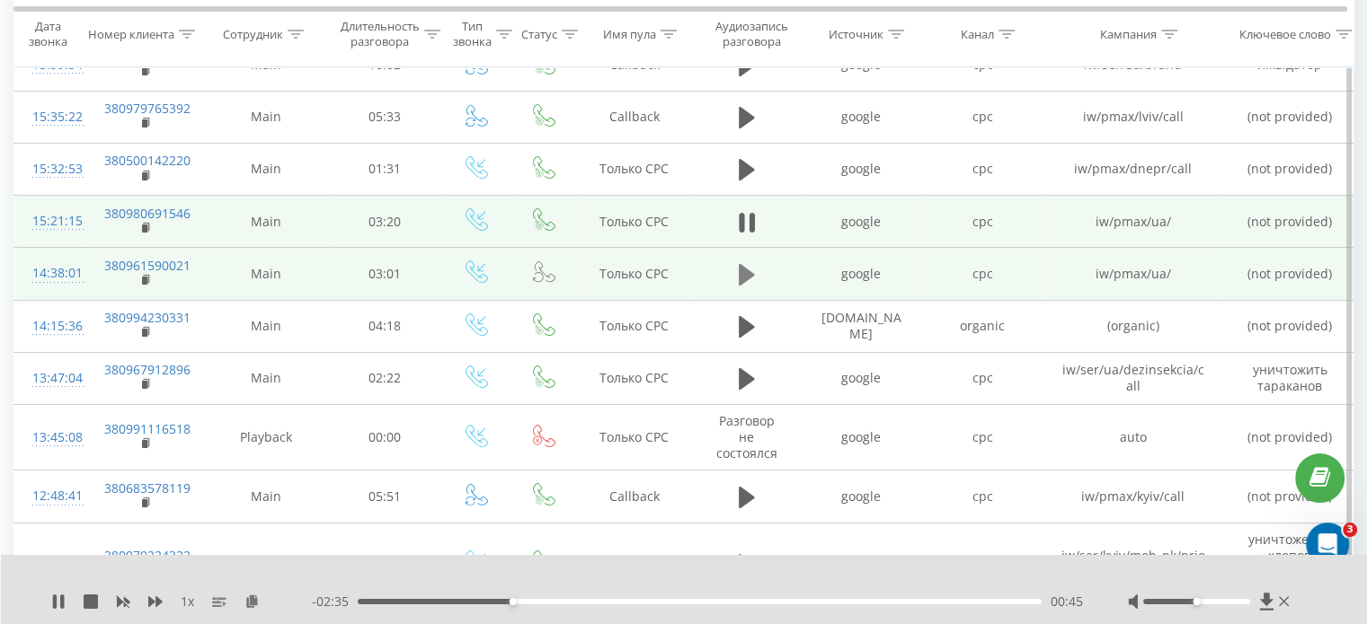
click at [744, 267] on icon at bounding box center [747, 275] width 16 height 22
click at [488, 600] on div "00:00" at bounding box center [700, 601] width 684 height 5
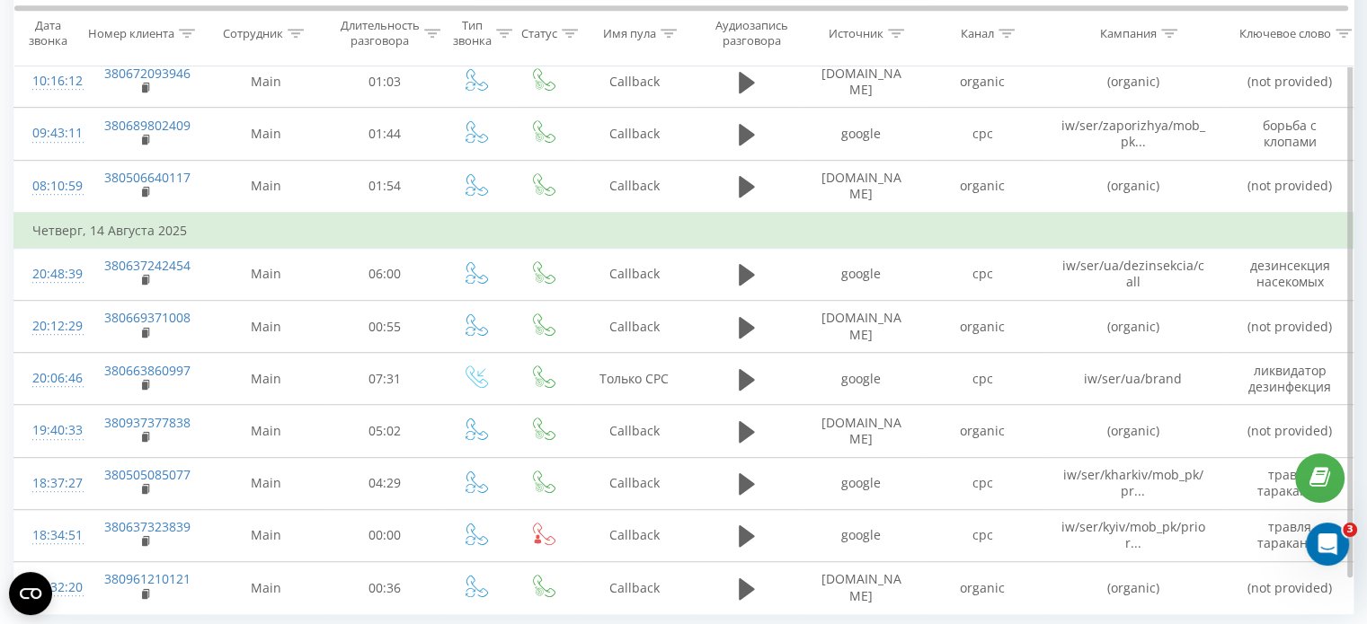
scroll to position [1132, 0]
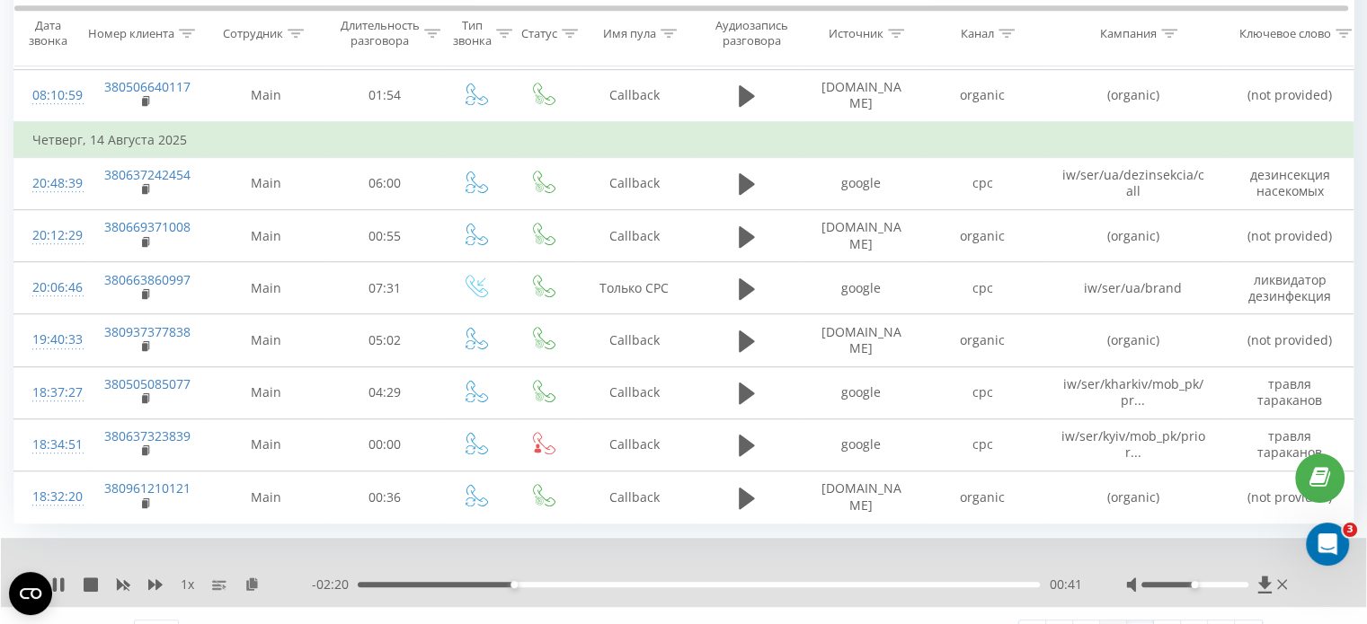
click at [1117, 621] on link "6" at bounding box center [1113, 633] width 27 height 25
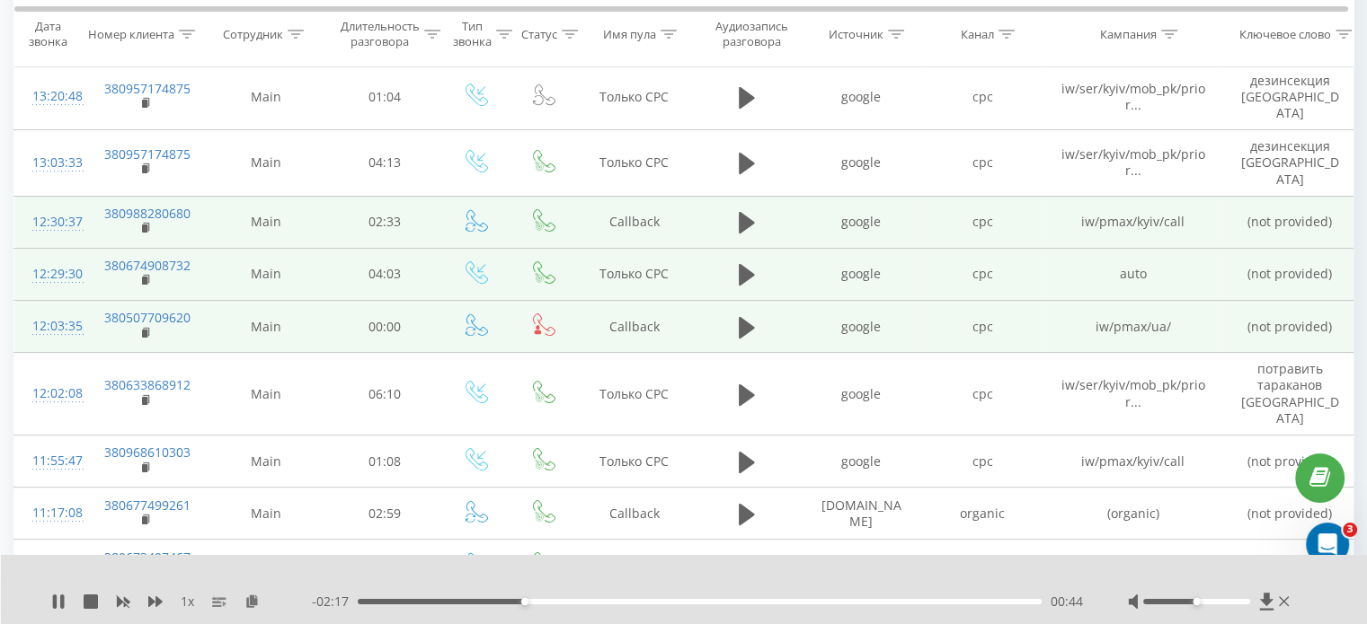
scroll to position [272, 0]
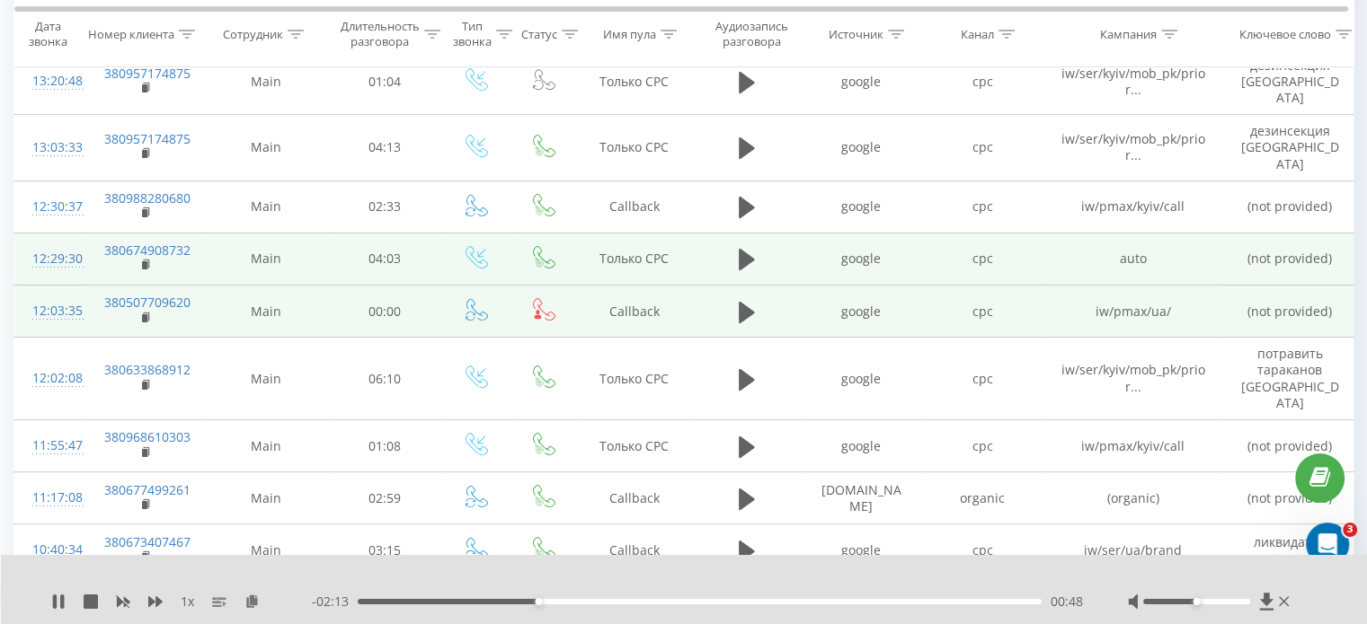
click at [616, 601] on div "00:48" at bounding box center [700, 601] width 684 height 5
click at [744, 301] on icon at bounding box center [747, 312] width 16 height 22
click at [455, 606] on div "- 03:19 00:00 00:00" at bounding box center [697, 602] width 771 height 18
click at [460, 598] on div "- 03:18 00:01 00:01" at bounding box center [697, 602] width 771 height 18
click at [460, 603] on div "00:30" at bounding box center [700, 601] width 684 height 5
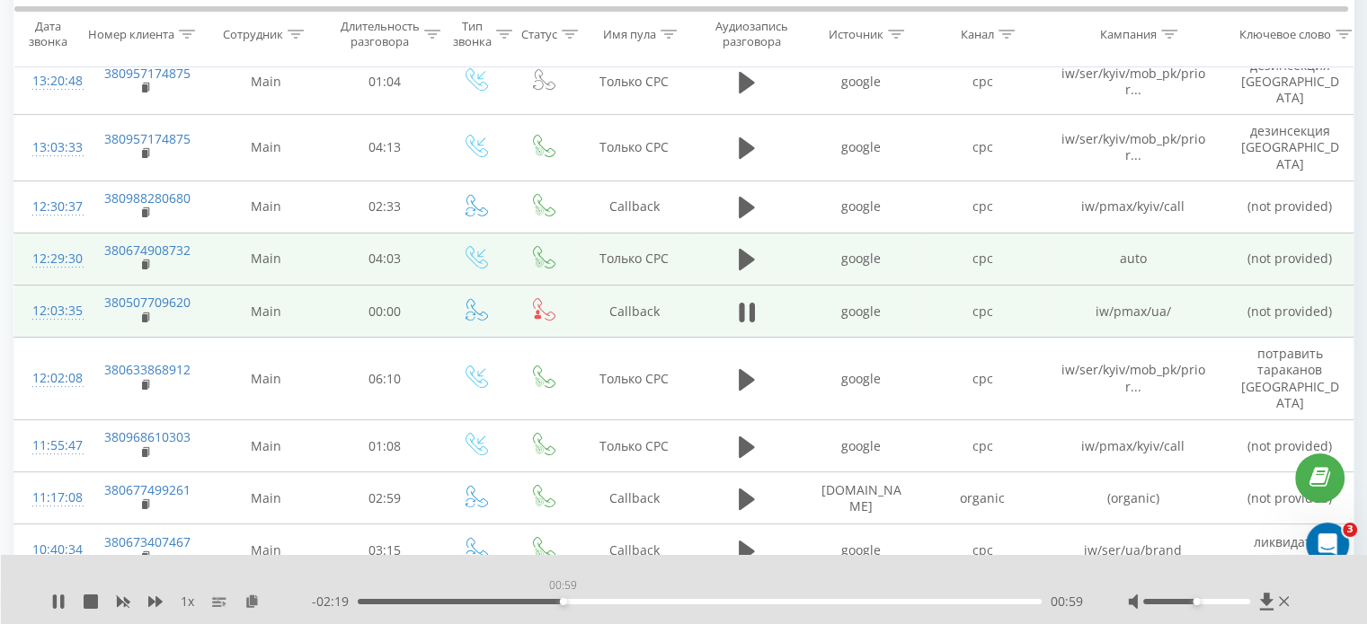
click at [562, 600] on div "00:59" at bounding box center [700, 601] width 684 height 5
click at [659, 602] on div "01:01" at bounding box center [700, 601] width 684 height 5
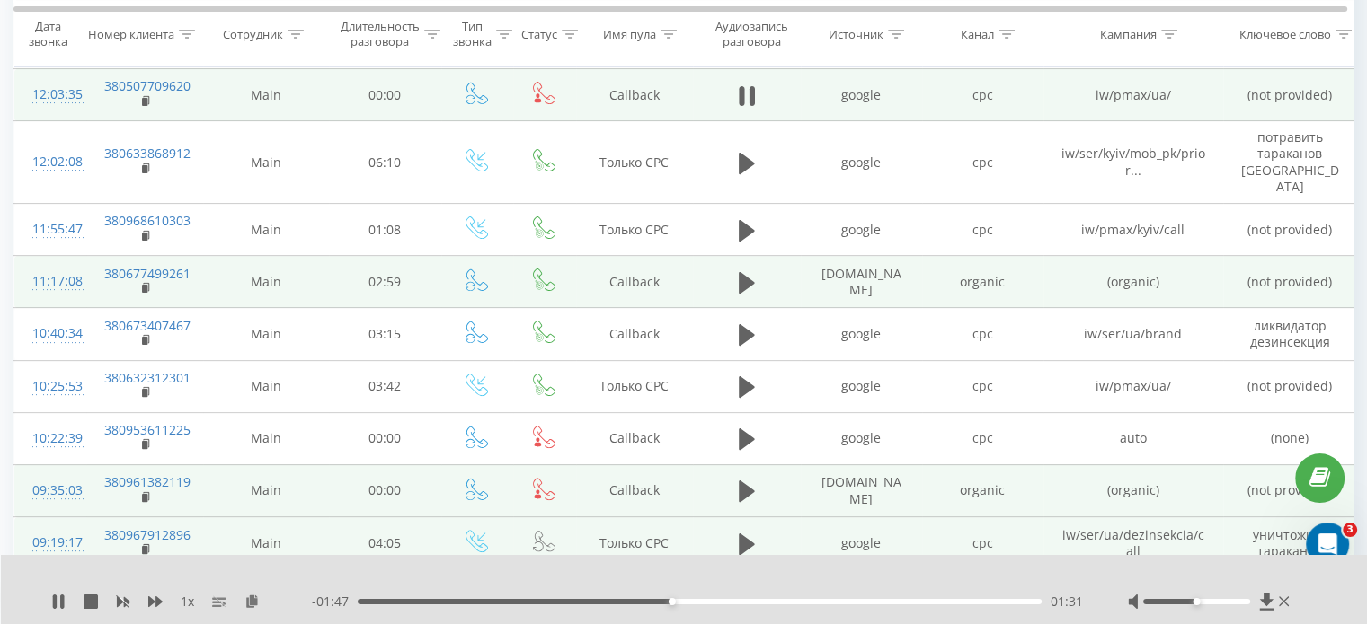
scroll to position [499, 0]
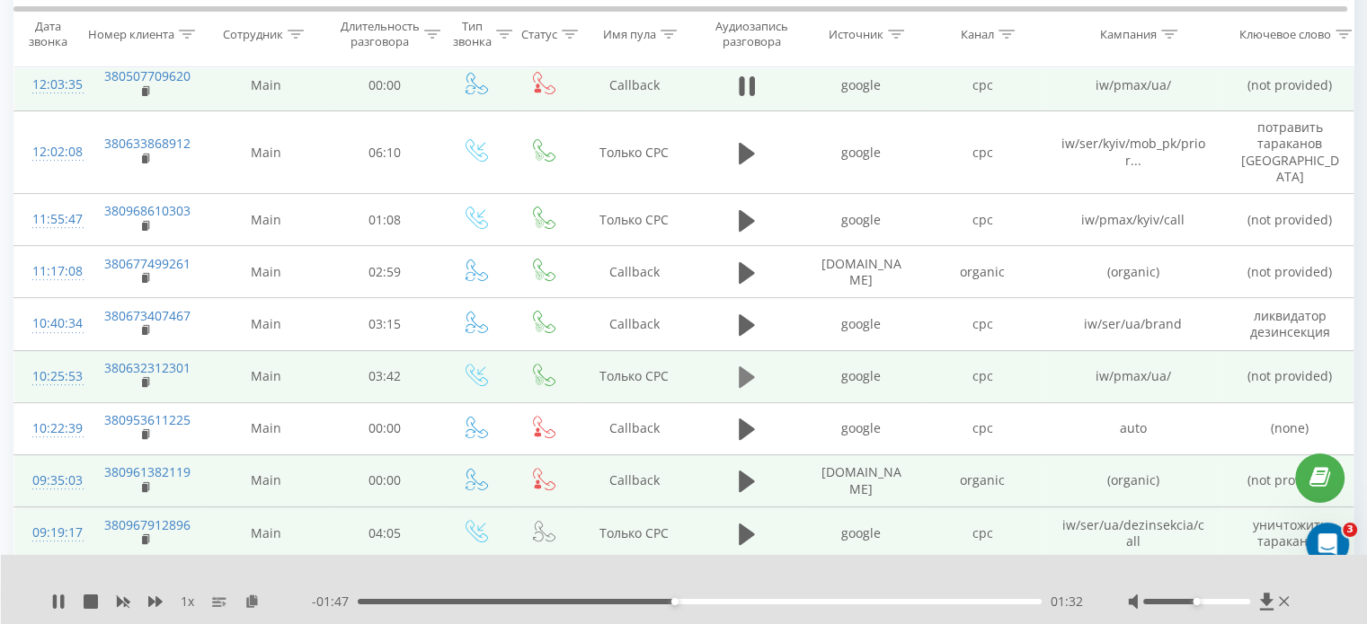
click at [744, 367] on icon at bounding box center [747, 378] width 16 height 22
click at [593, 602] on div "00:00" at bounding box center [700, 601] width 684 height 5
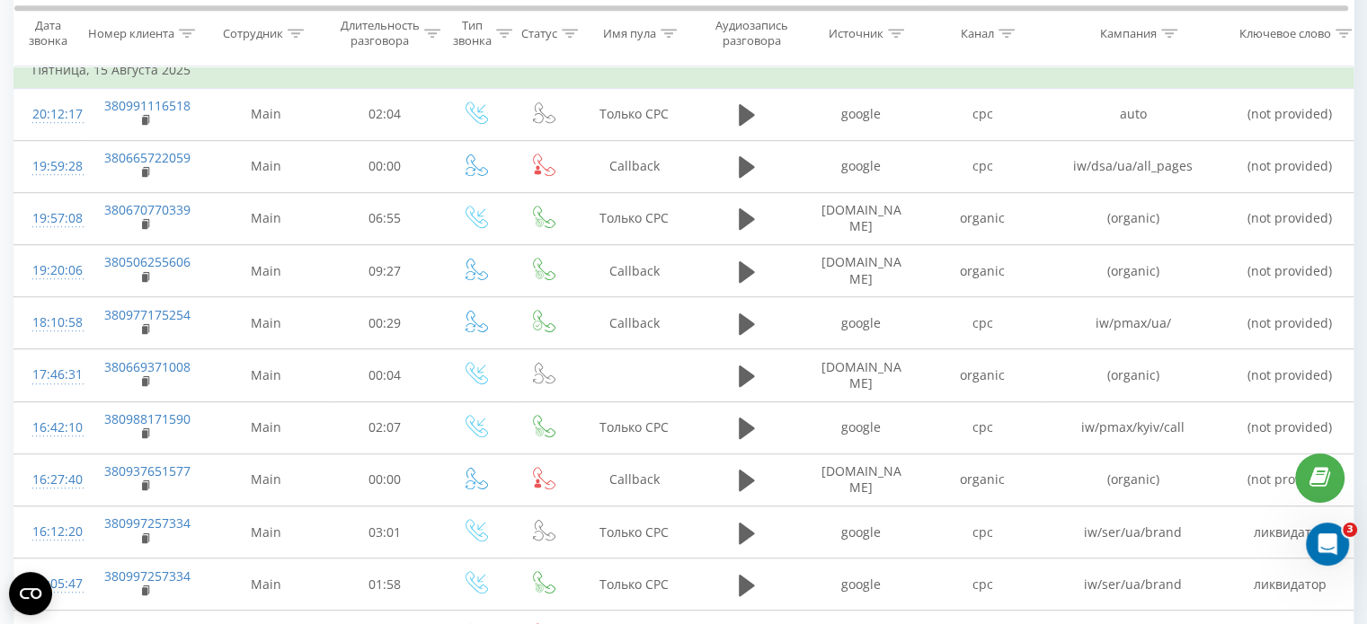
scroll to position [1010, 0]
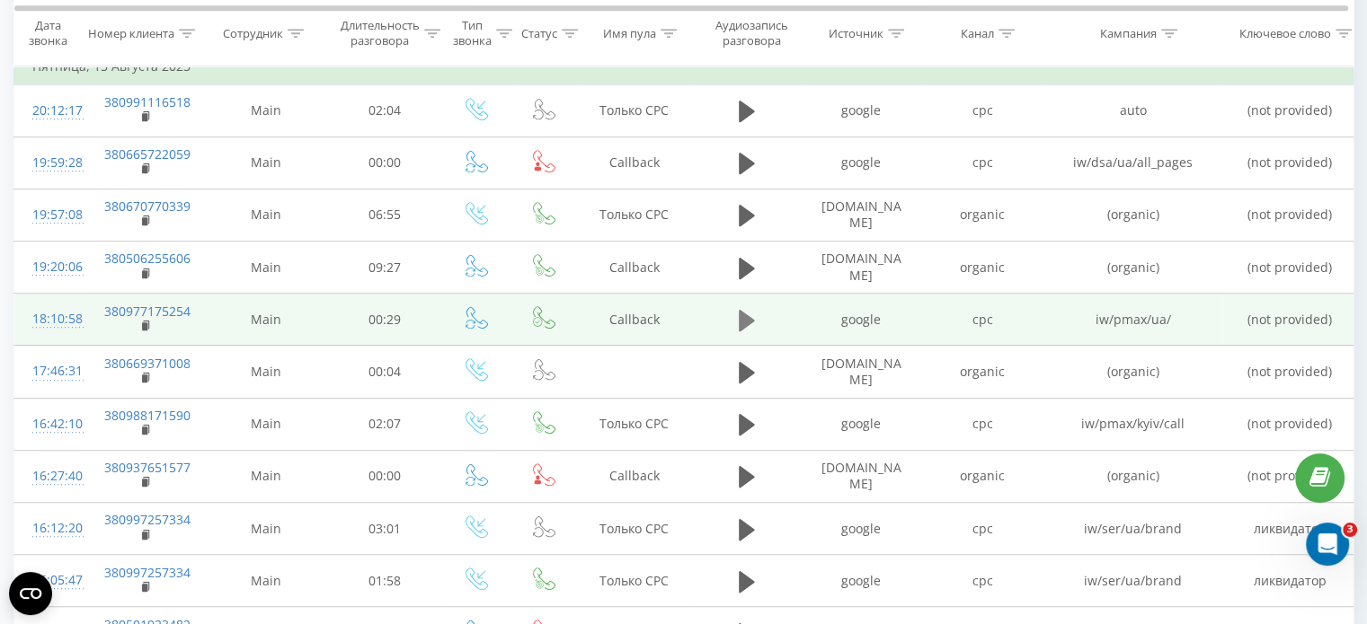
click at [743, 310] on icon at bounding box center [747, 321] width 16 height 22
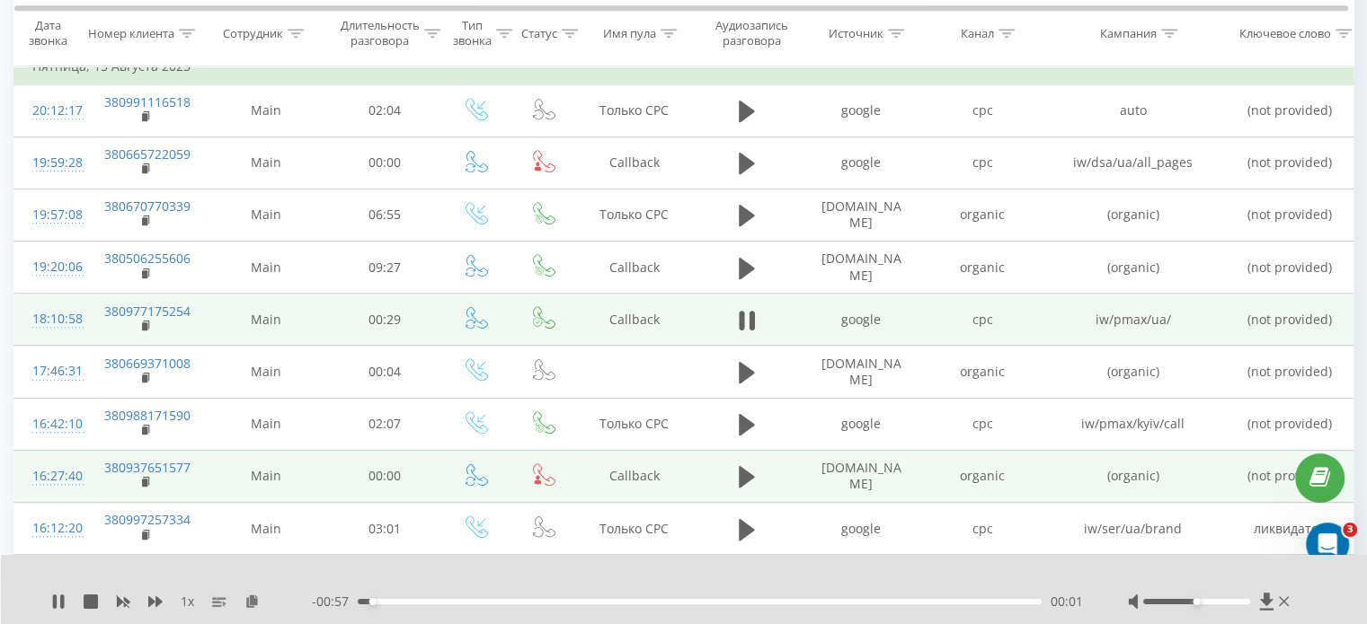
scroll to position [911, 0]
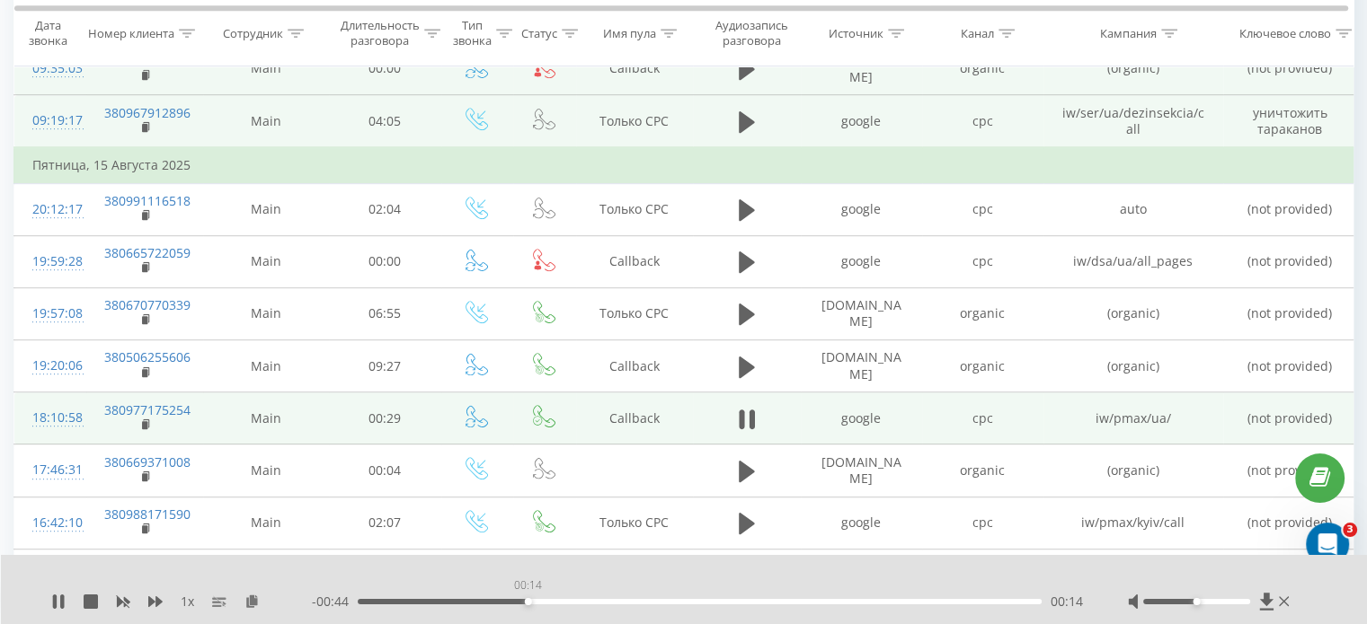
click at [527, 603] on div "00:14" at bounding box center [700, 601] width 684 height 5
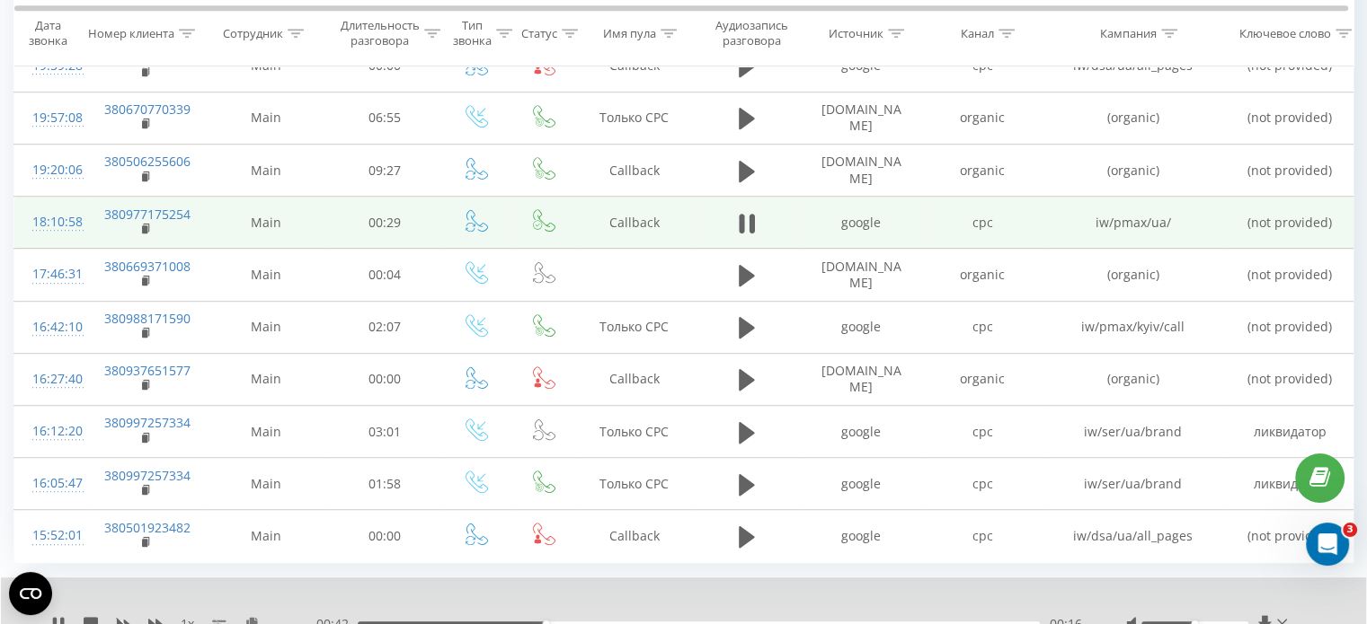
scroll to position [1118, 0]
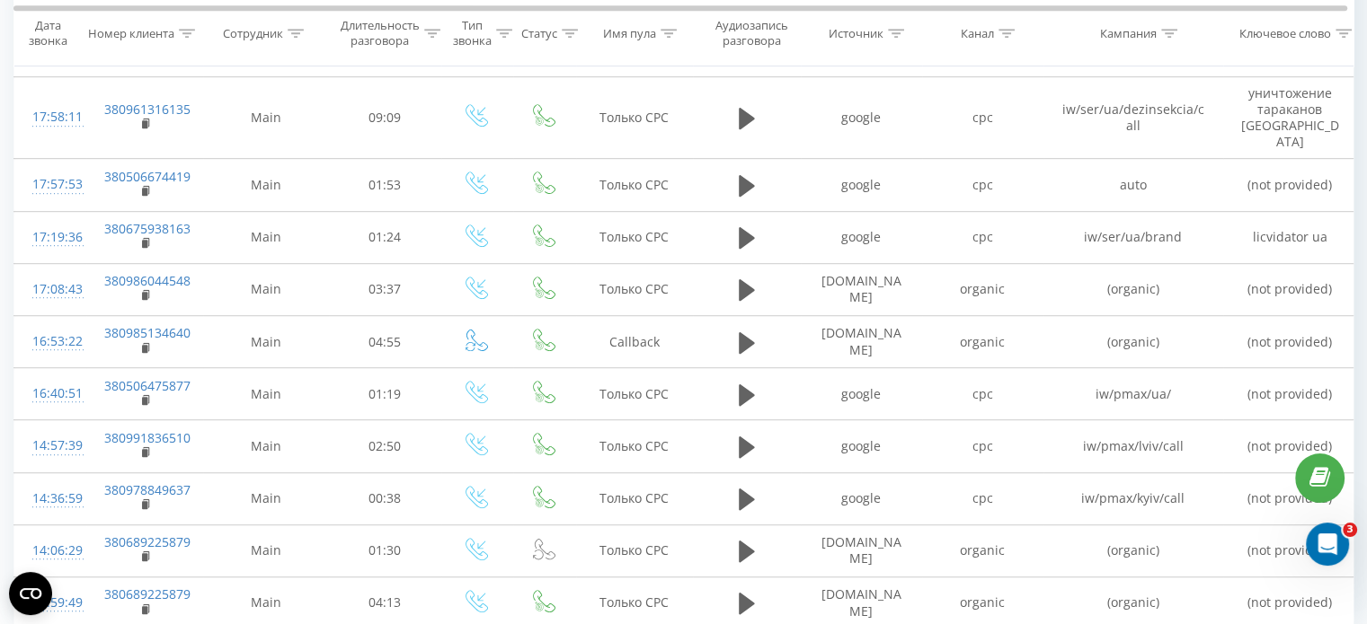
scroll to position [1146, 0]
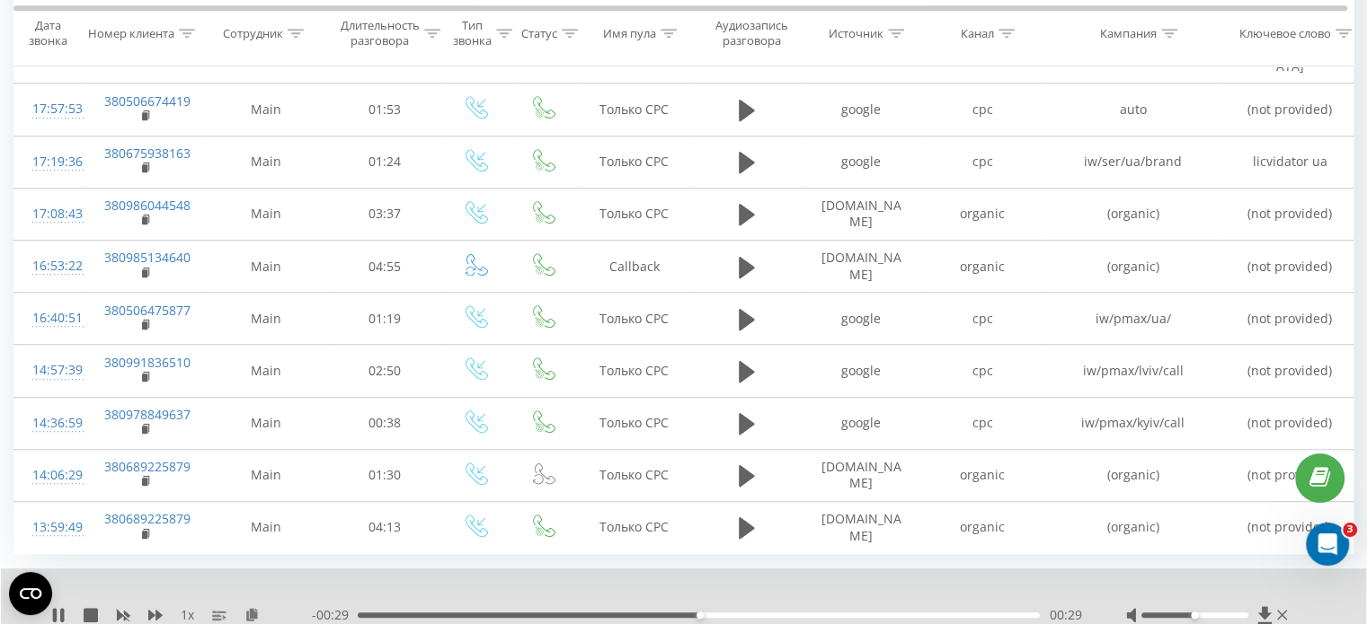
click at [759, 613] on div "00:29" at bounding box center [699, 615] width 682 height 5
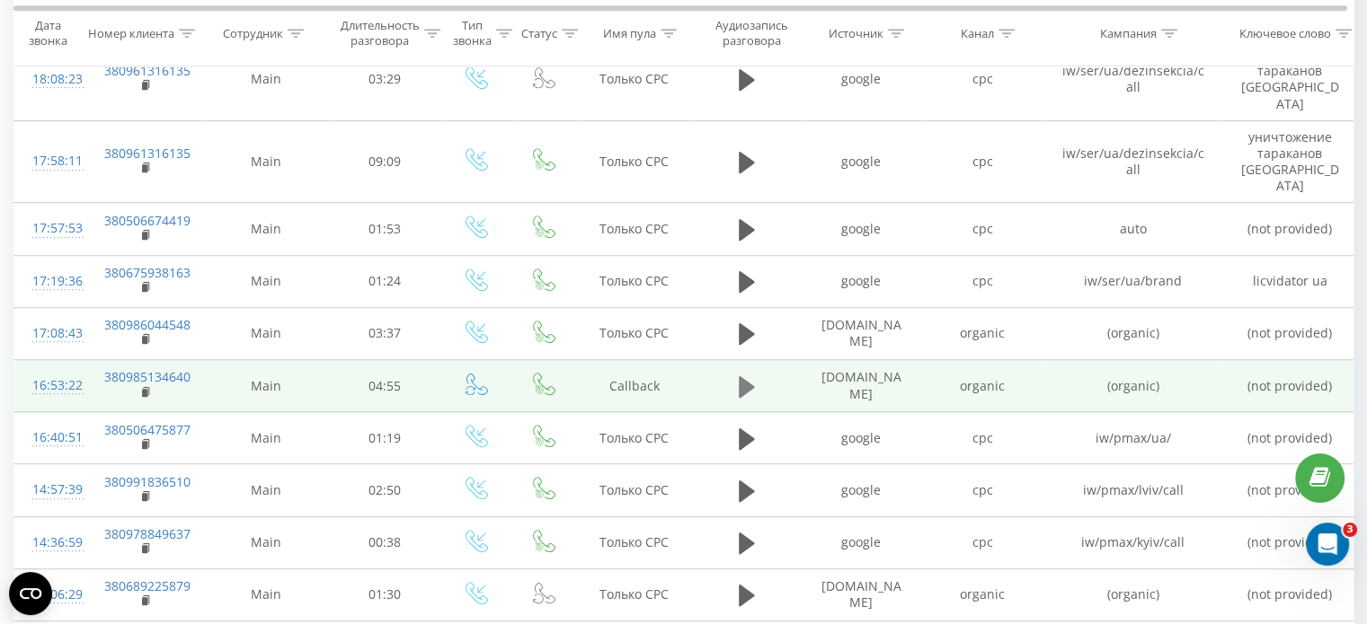
scroll to position [1034, 0]
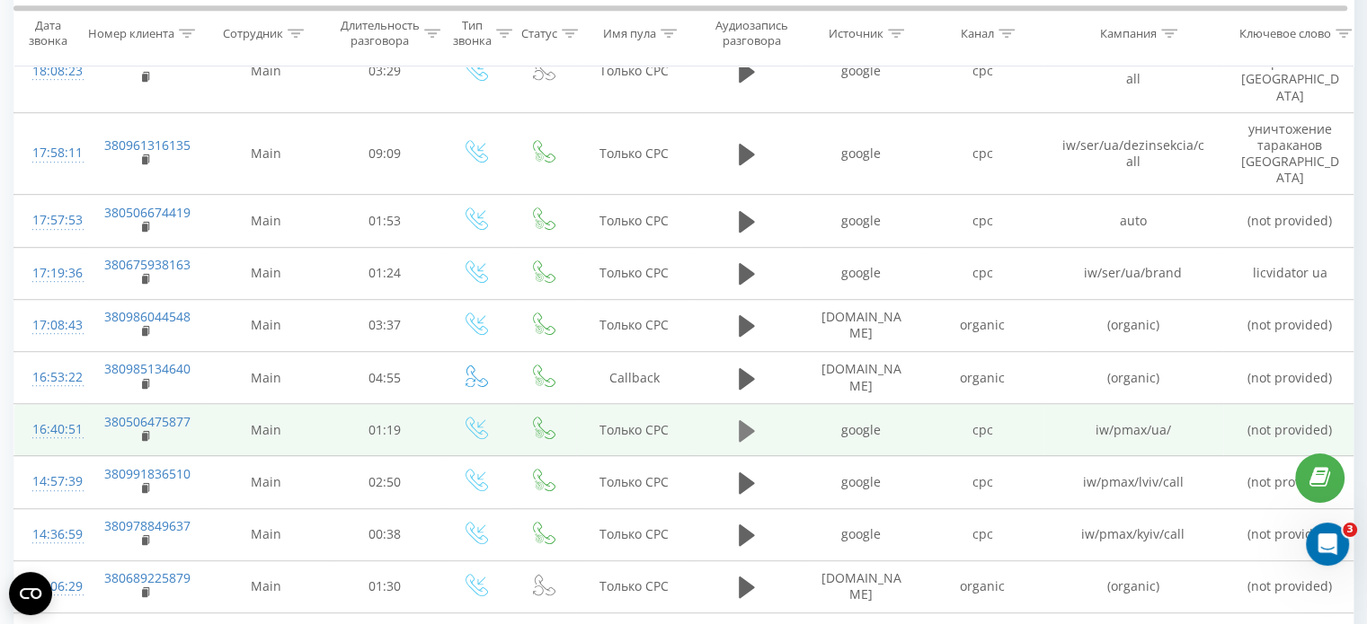
click at [744, 420] on icon at bounding box center [747, 431] width 16 height 22
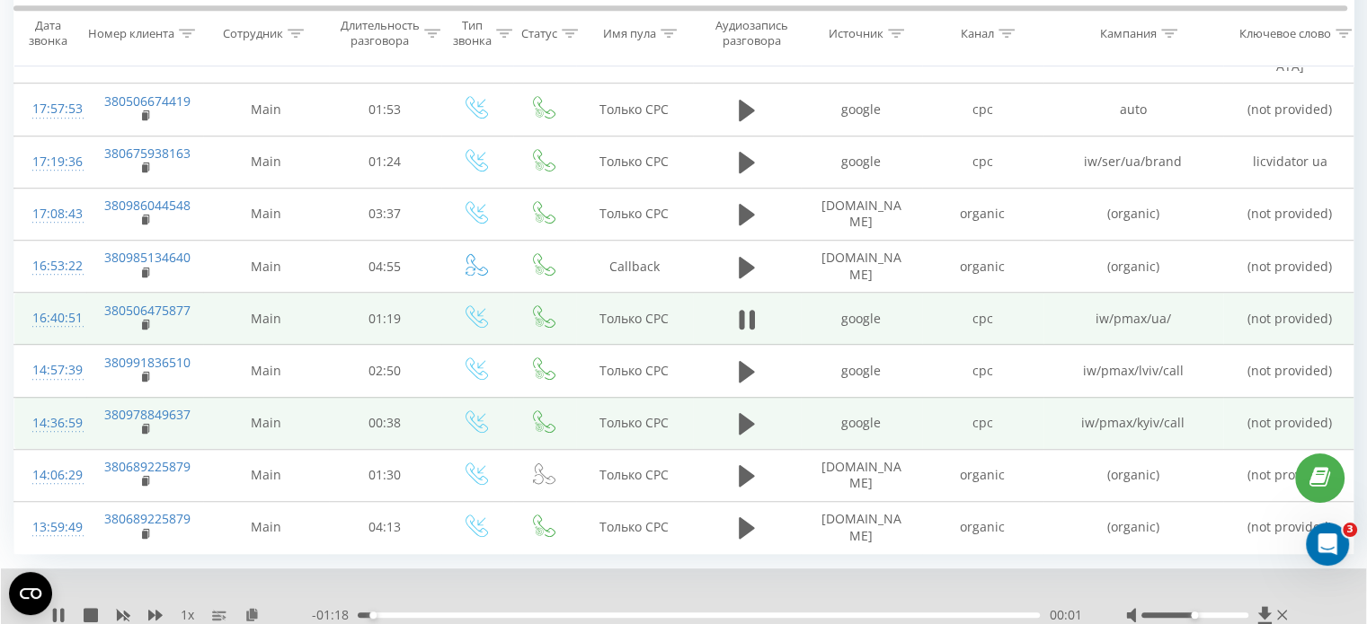
scroll to position [1144, 0]
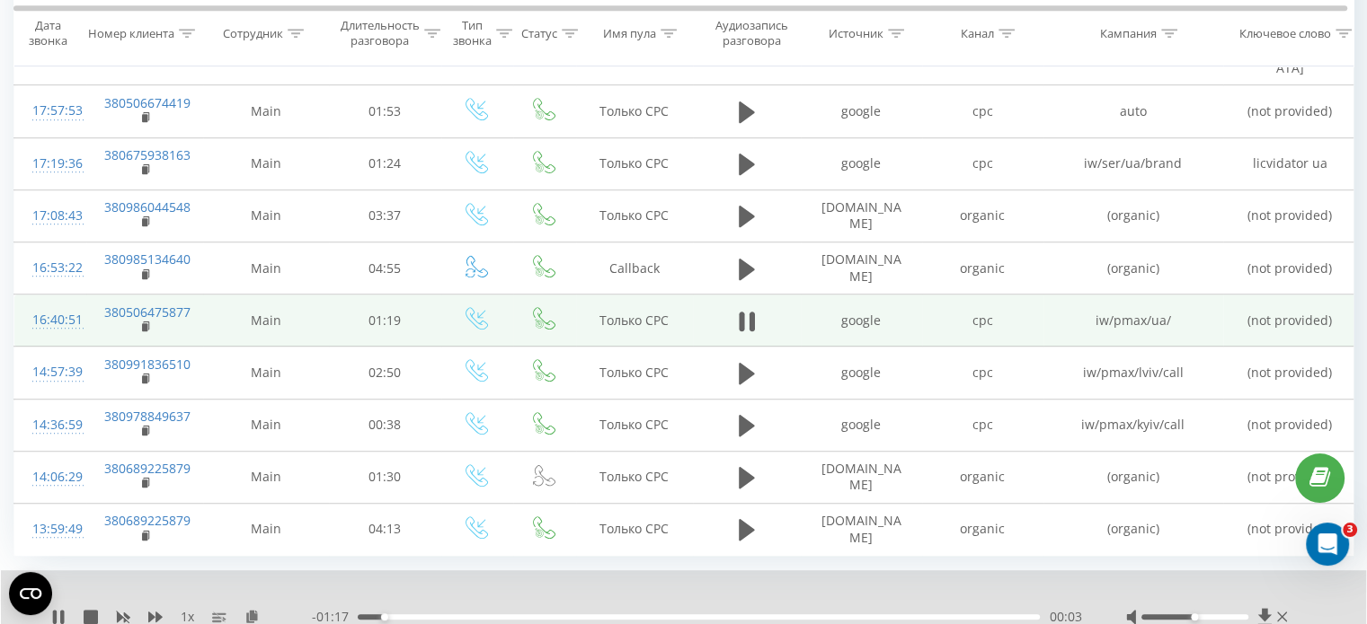
click at [489, 615] on div "00:03" at bounding box center [699, 617] width 682 height 5
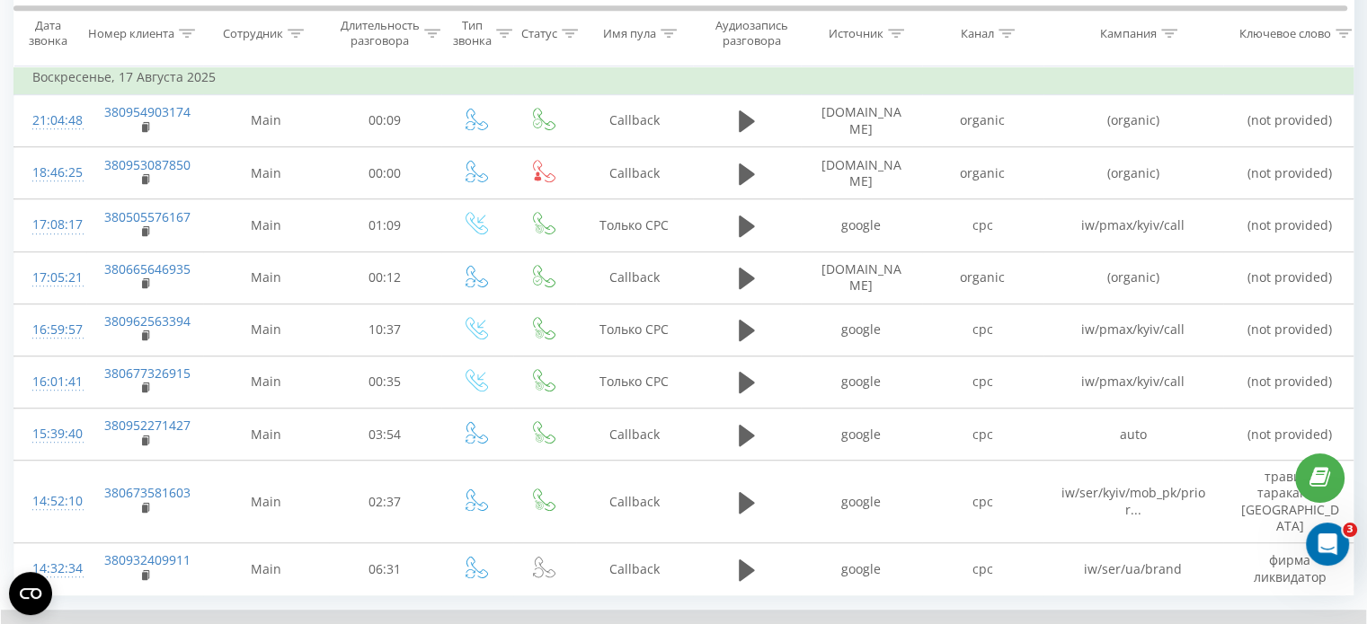
scroll to position [1118, 0]
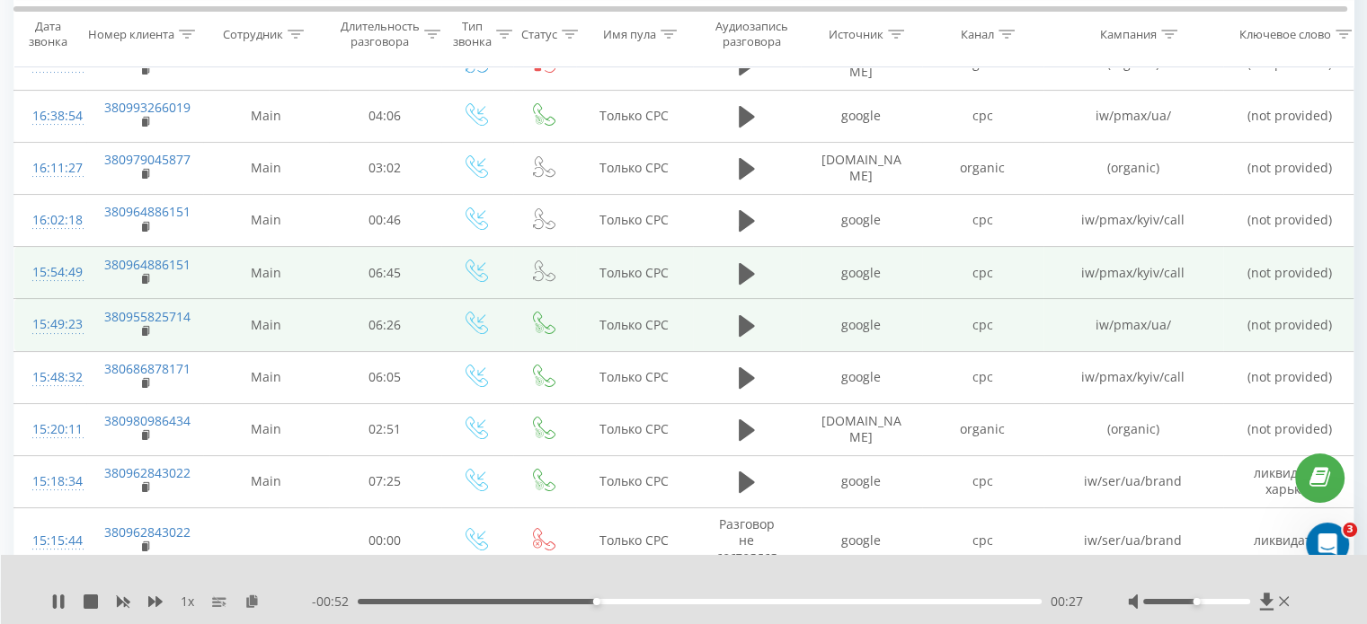
scroll to position [119, 0]
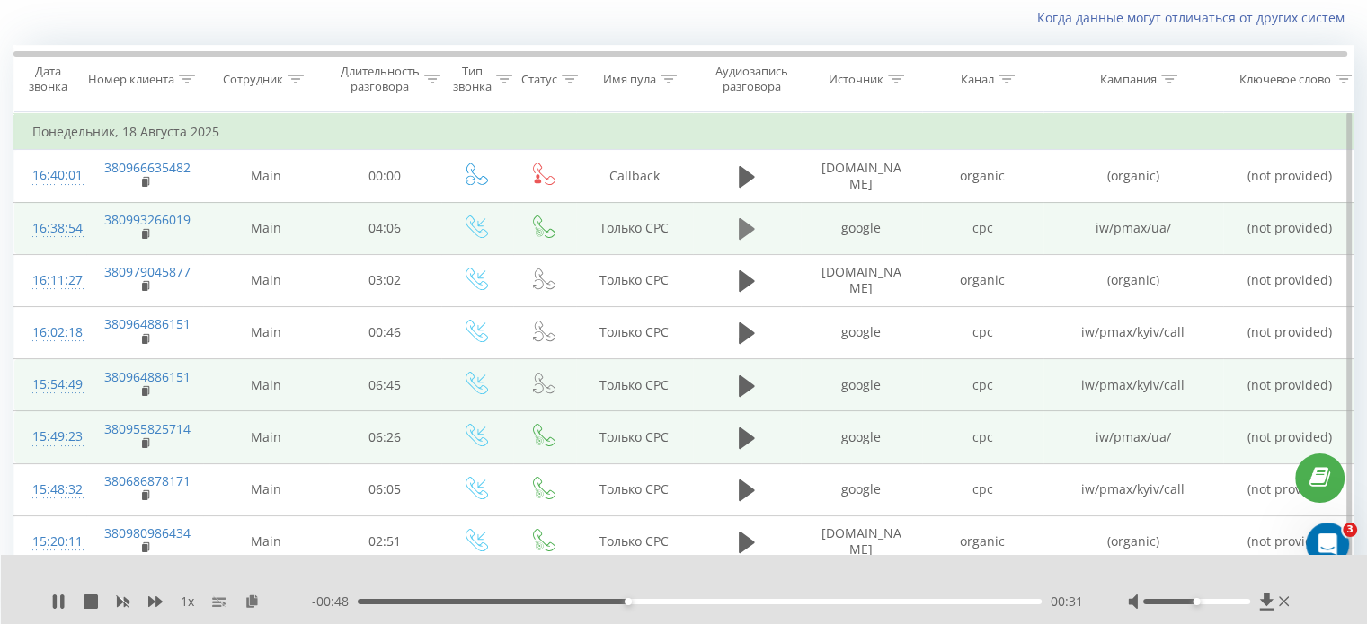
click at [742, 233] on icon at bounding box center [747, 229] width 16 height 22
click at [467, 602] on div "00:00" at bounding box center [700, 601] width 684 height 5
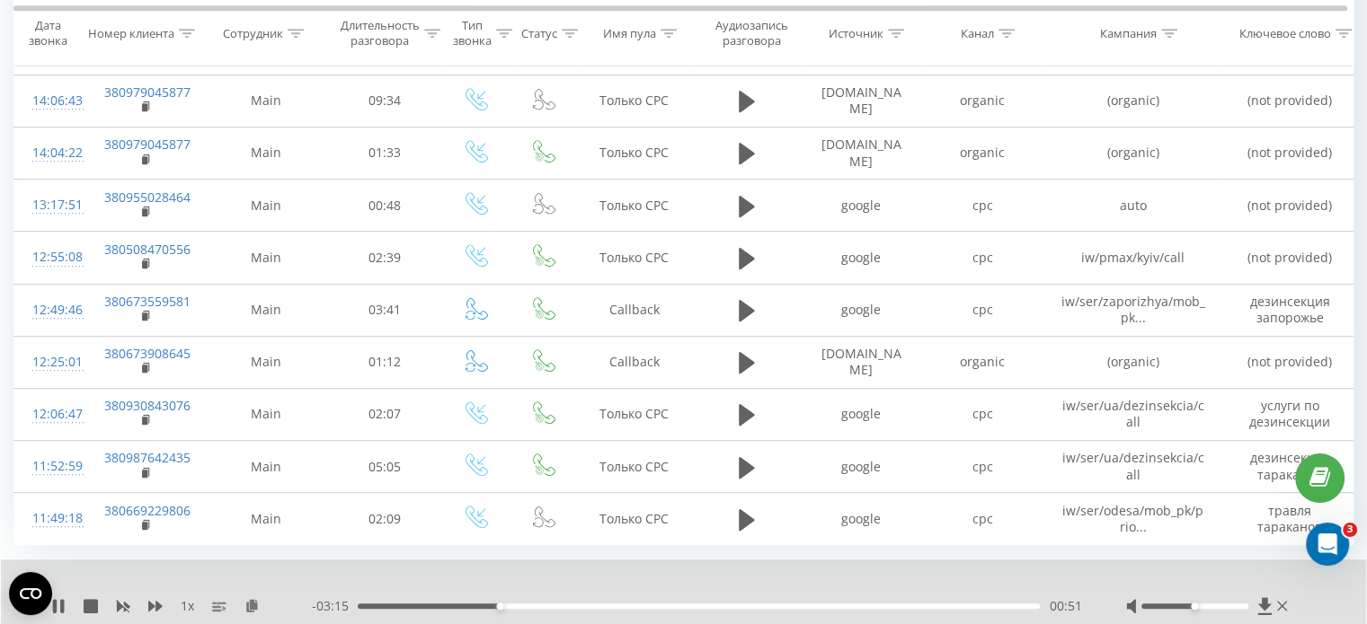
scroll to position [1096, 0]
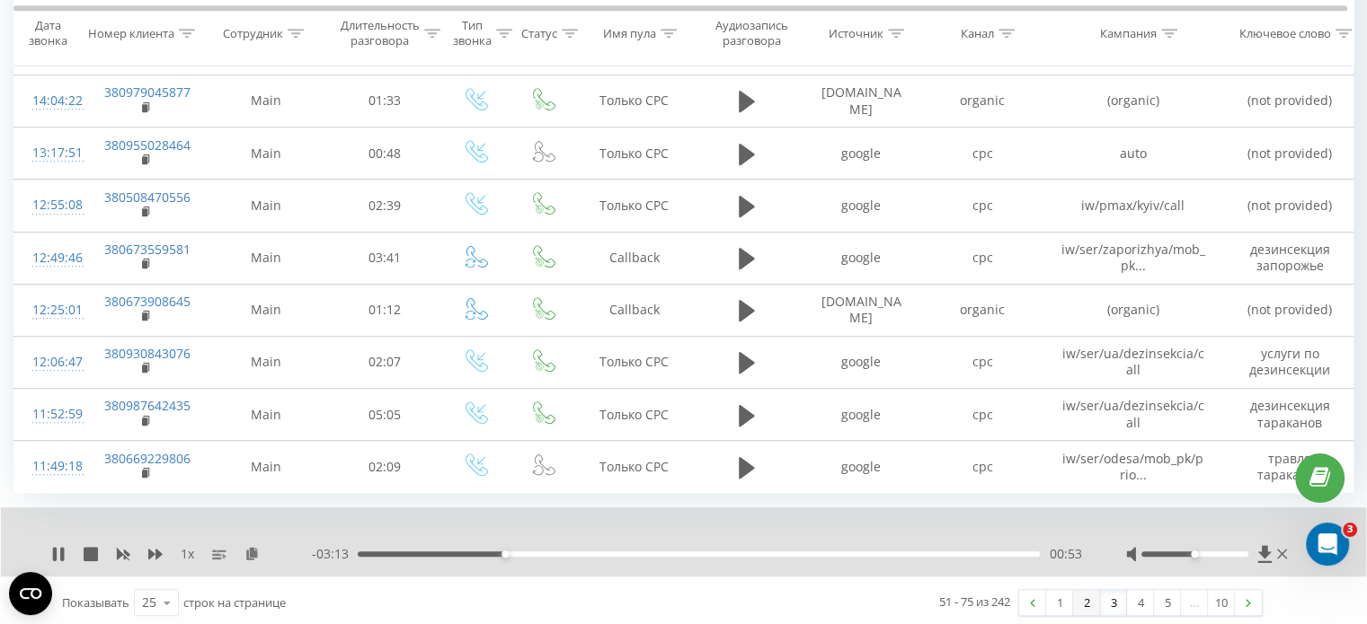
click at [1090, 602] on link "2" at bounding box center [1086, 602] width 27 height 25
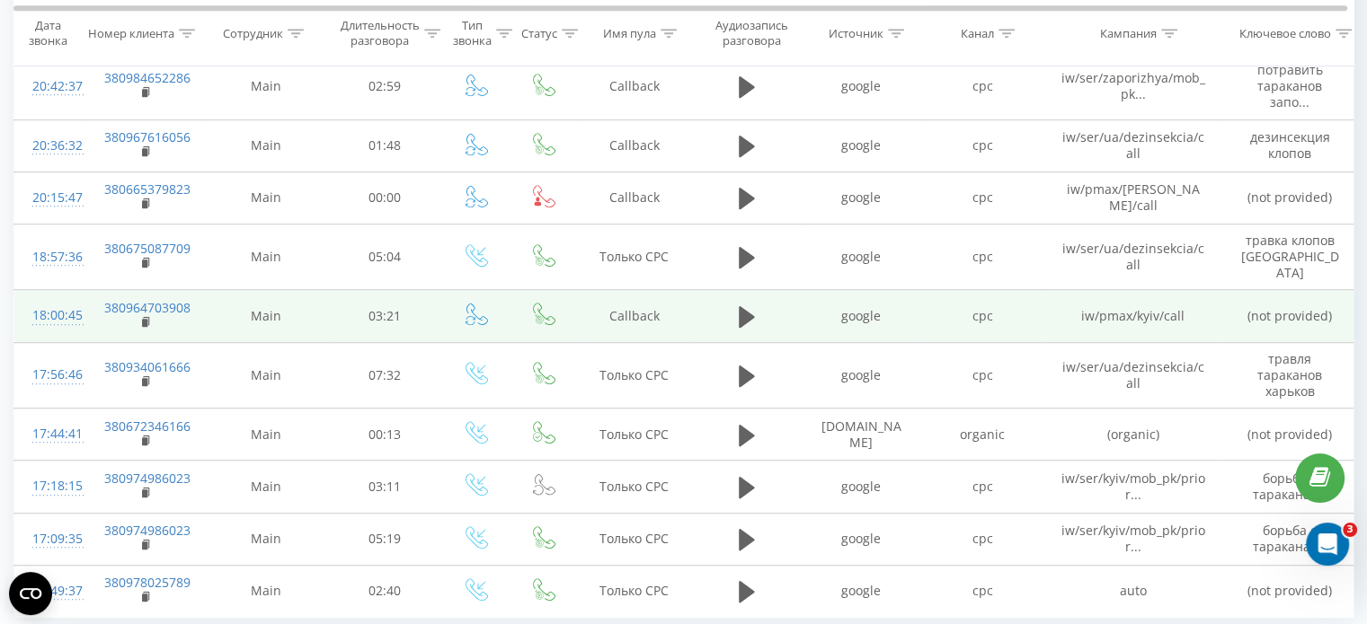
scroll to position [1146, 0]
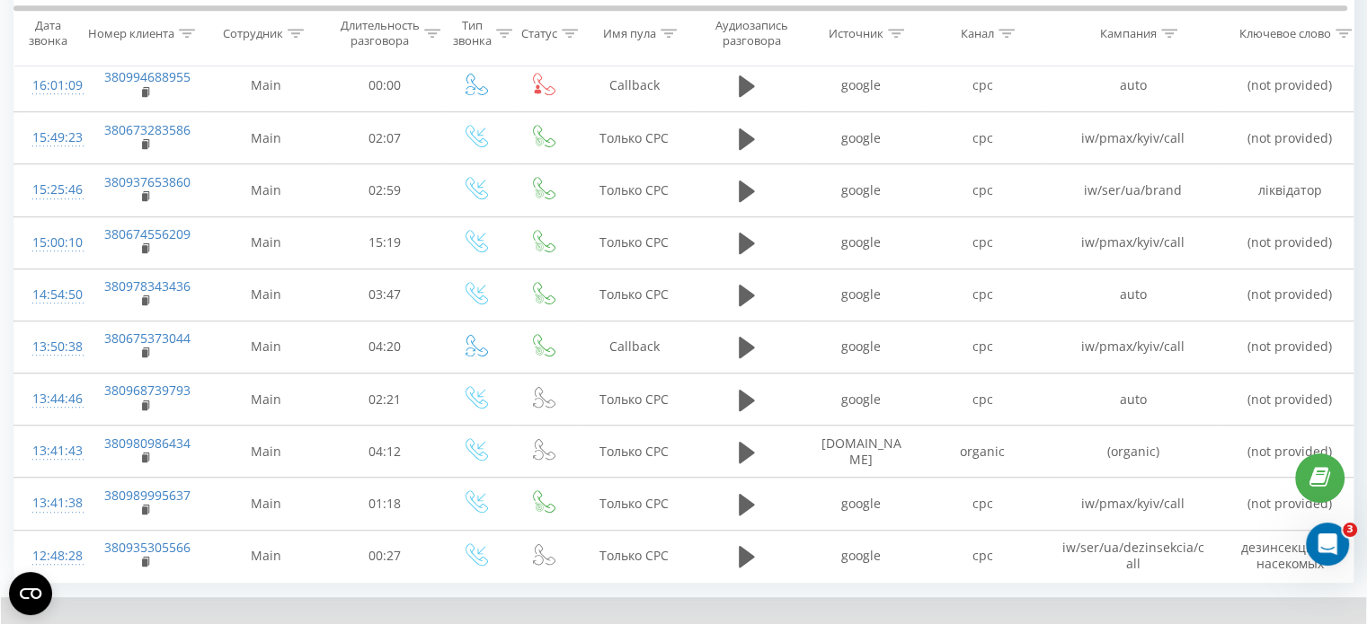
scroll to position [1111, 0]
